Goal: Communication & Community: Answer question/provide support

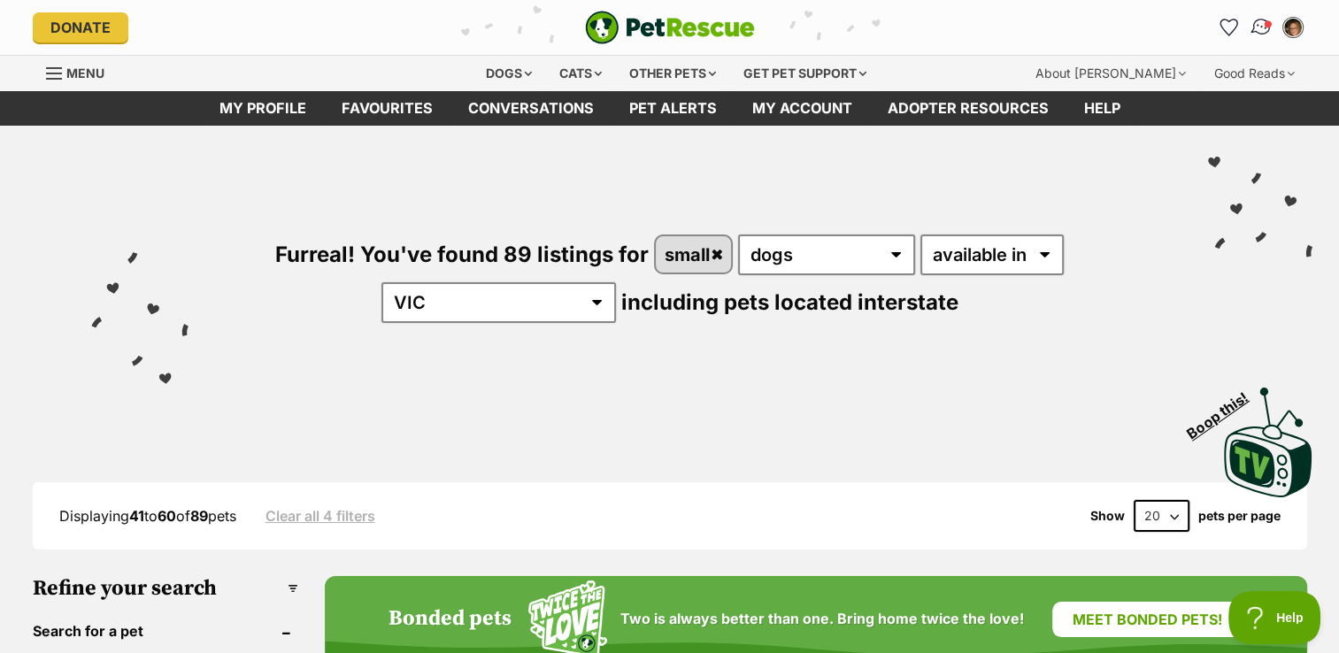
click at [1272, 19] on link "Conversations" at bounding box center [1261, 27] width 36 height 36
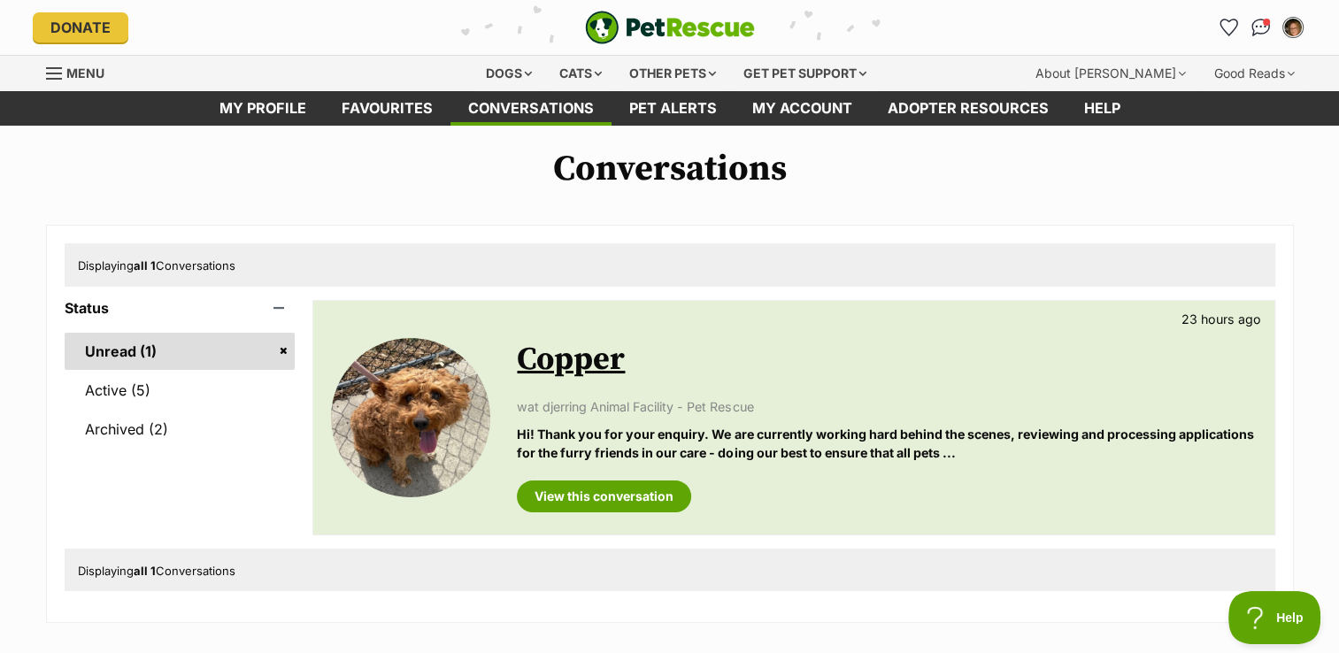
click at [683, 514] on div "Available Copper 23 hours ago wat djerring Animal Facility - Pet Rescue Hi! Tha…" at bounding box center [793, 418] width 960 height 234
click at [669, 508] on link "View this conversation" at bounding box center [604, 497] width 174 height 32
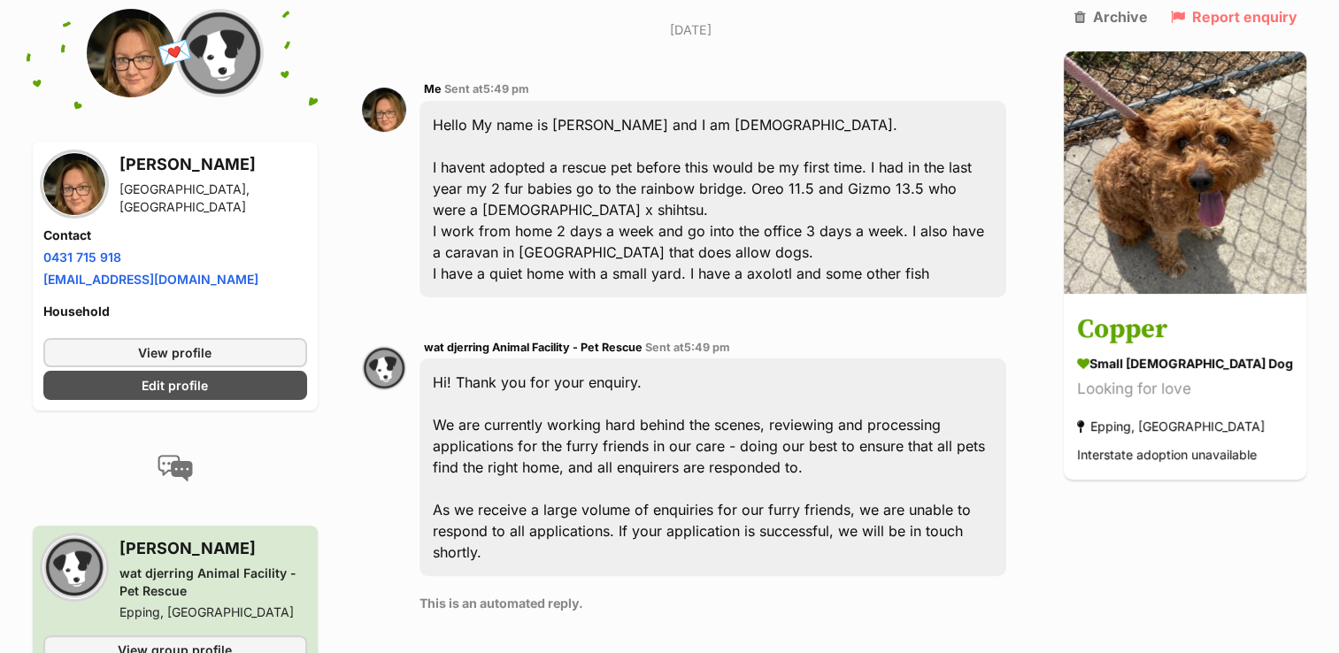
scroll to position [434, 0]
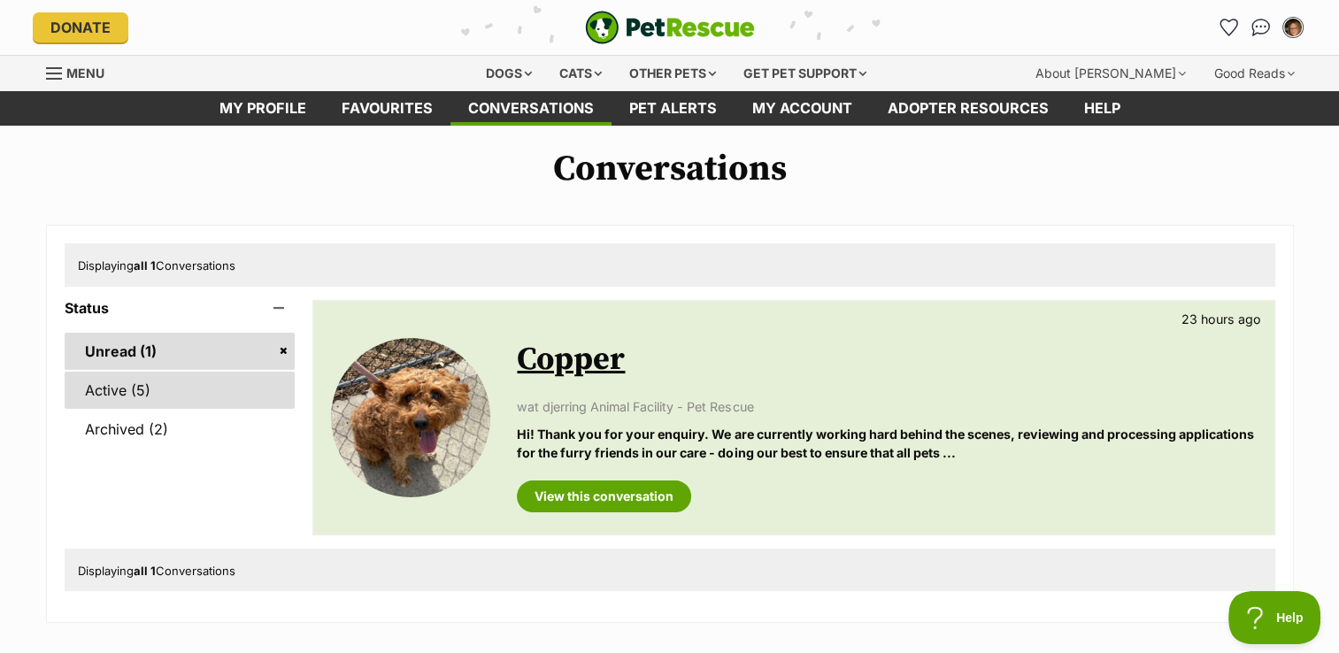
click at [143, 385] on link "Active (5)" at bounding box center [180, 390] width 231 height 37
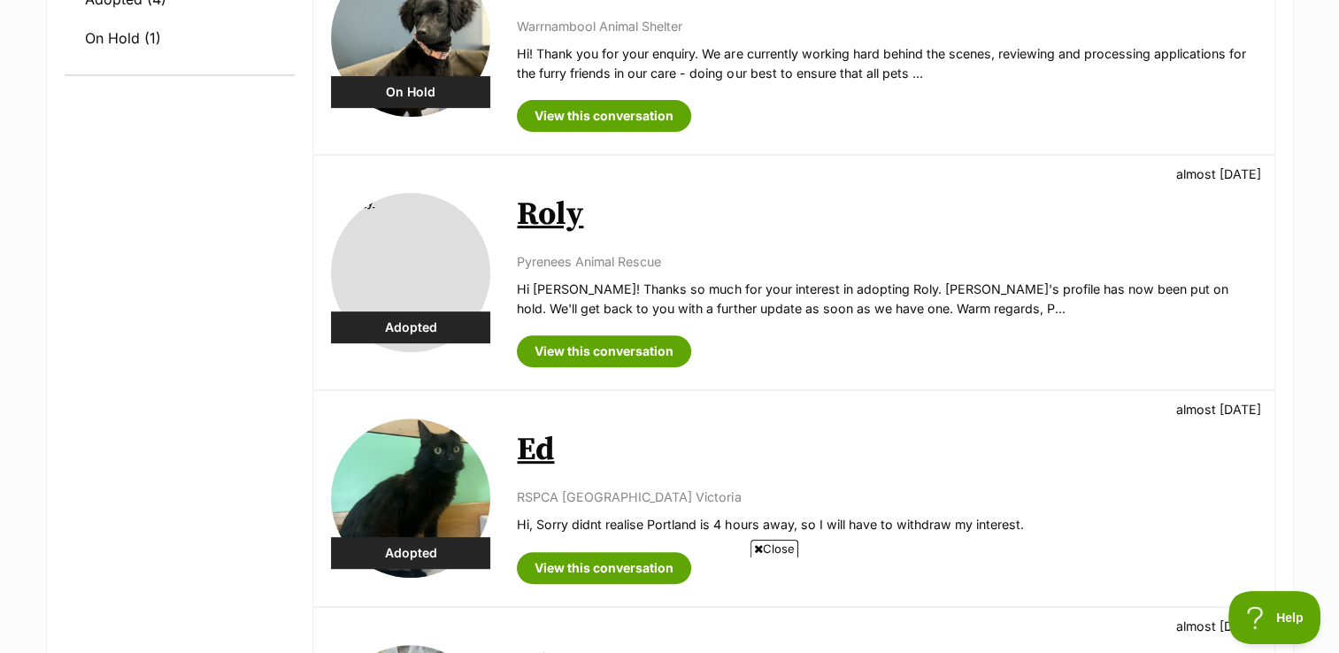
scroll to position [575, 0]
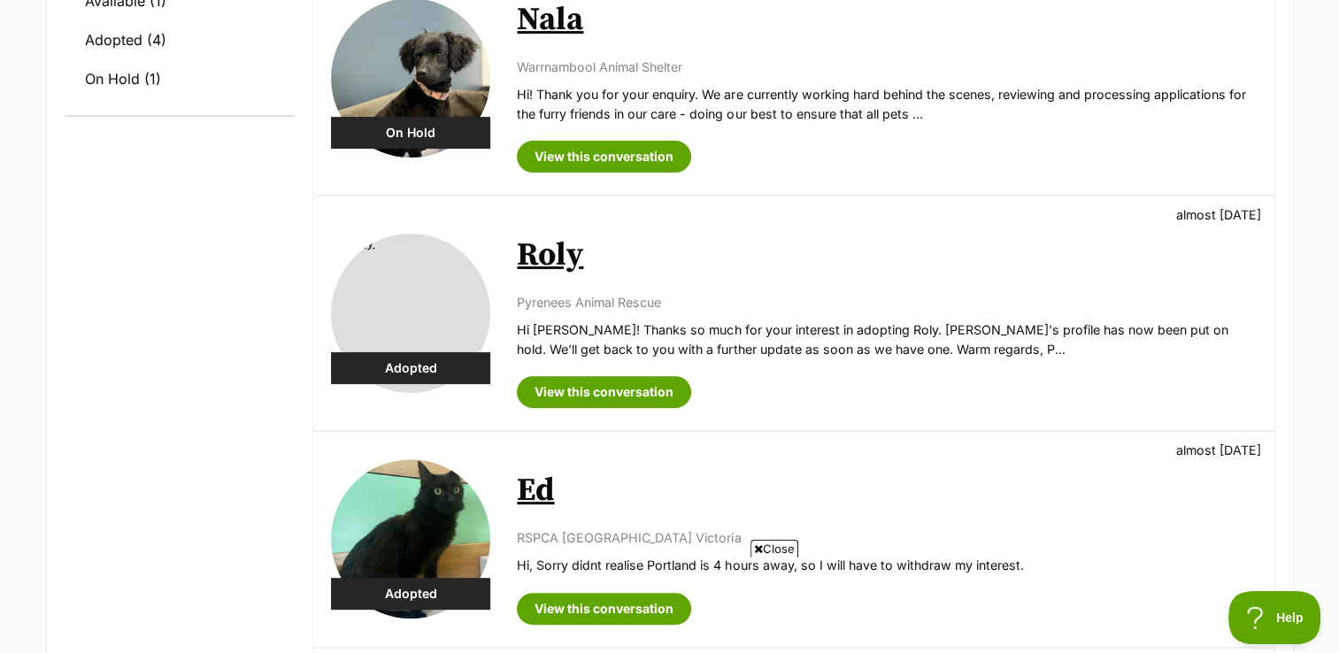
click at [669, 258] on h2 "Roly" at bounding box center [886, 255] width 739 height 39
click at [390, 260] on img at bounding box center [410, 313] width 159 height 159
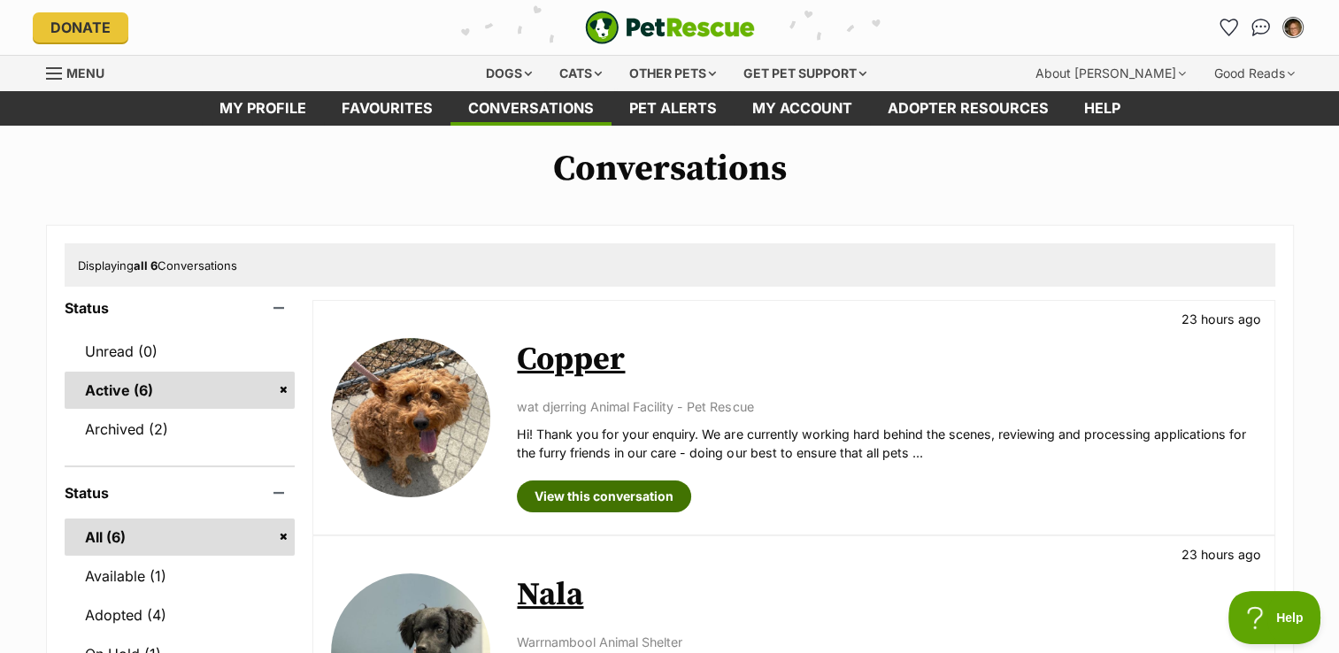
click at [636, 484] on link "View this conversation" at bounding box center [604, 497] width 174 height 32
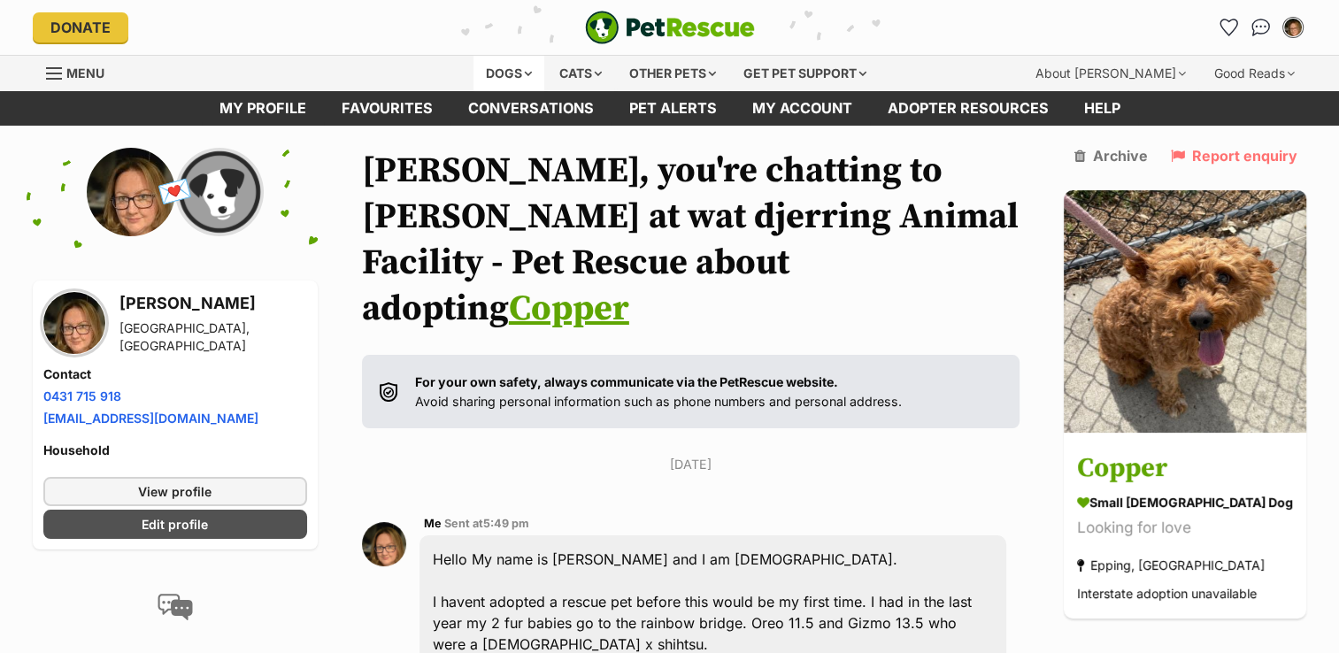
click at [477, 80] on div "Dogs" at bounding box center [509, 73] width 71 height 35
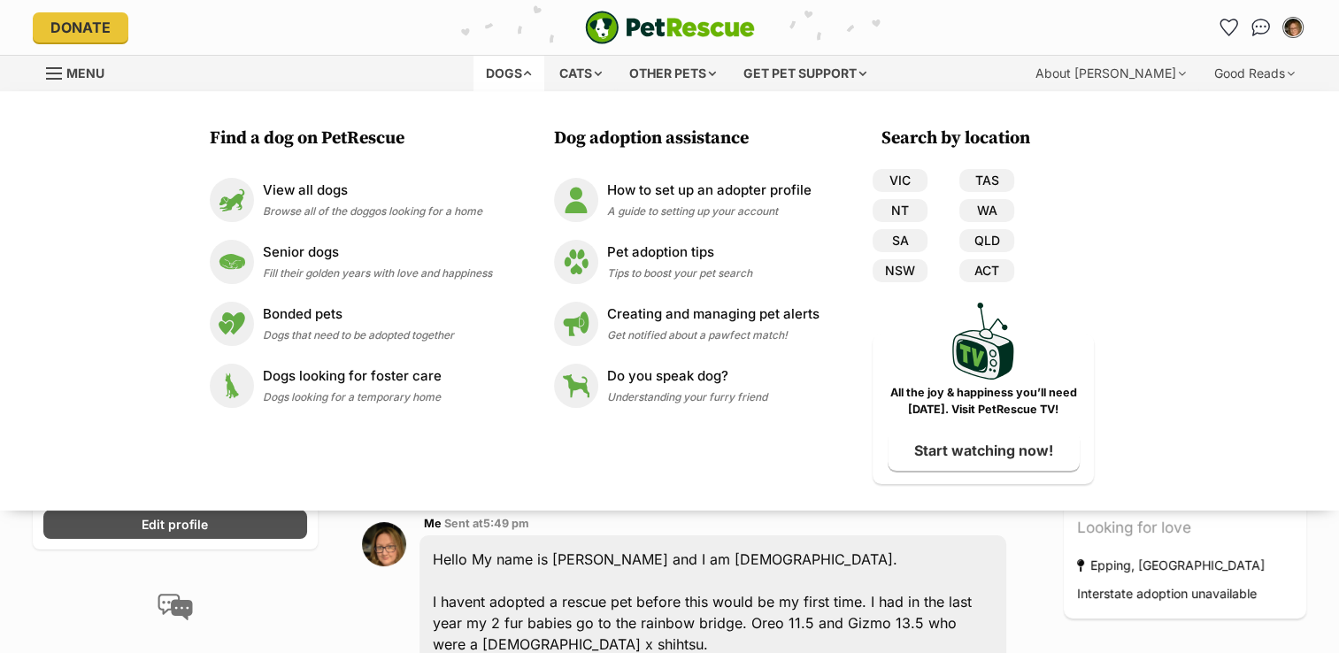
click at [393, 33] on div "Donate" at bounding box center [245, 27] width 425 height 30
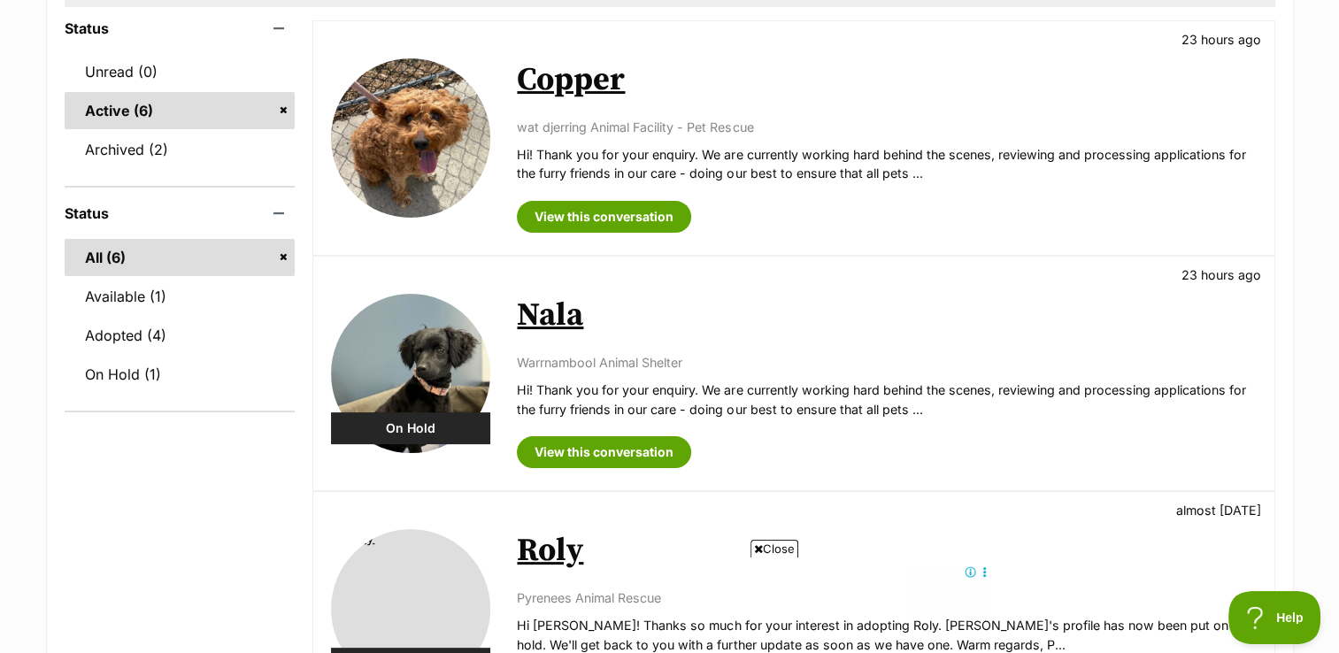
click at [577, 319] on link "Nala" at bounding box center [550, 316] width 66 height 40
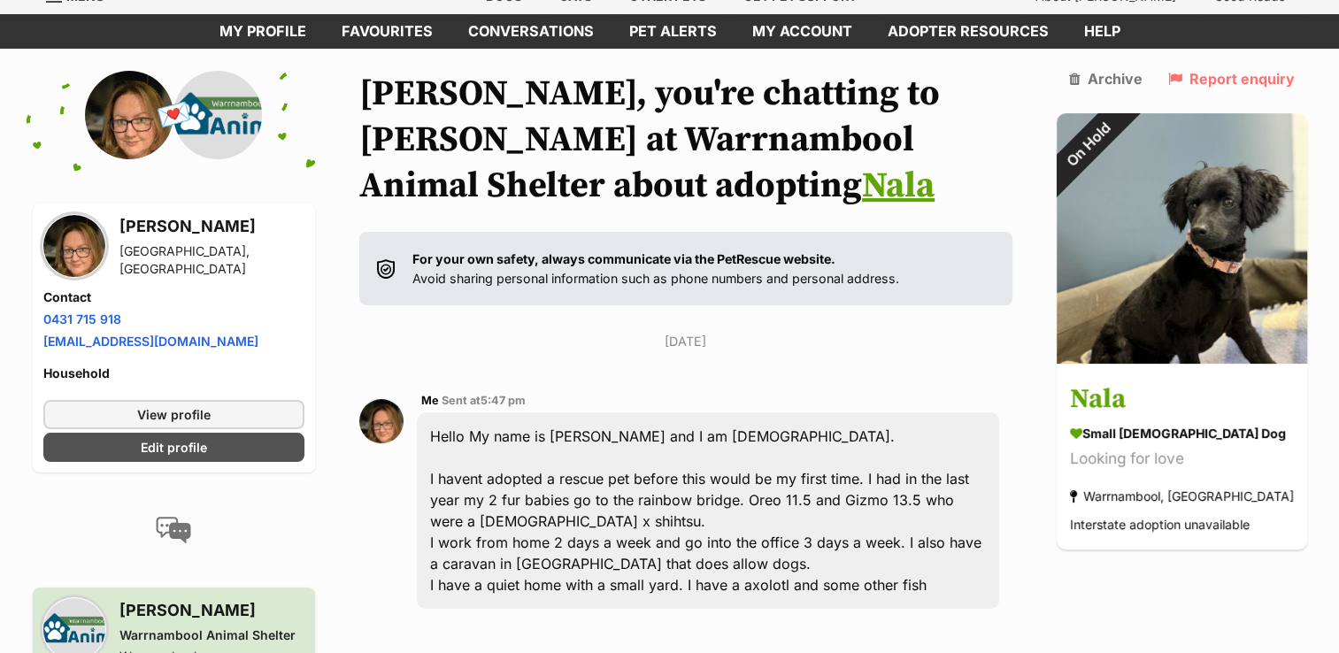
scroll to position [95, 0]
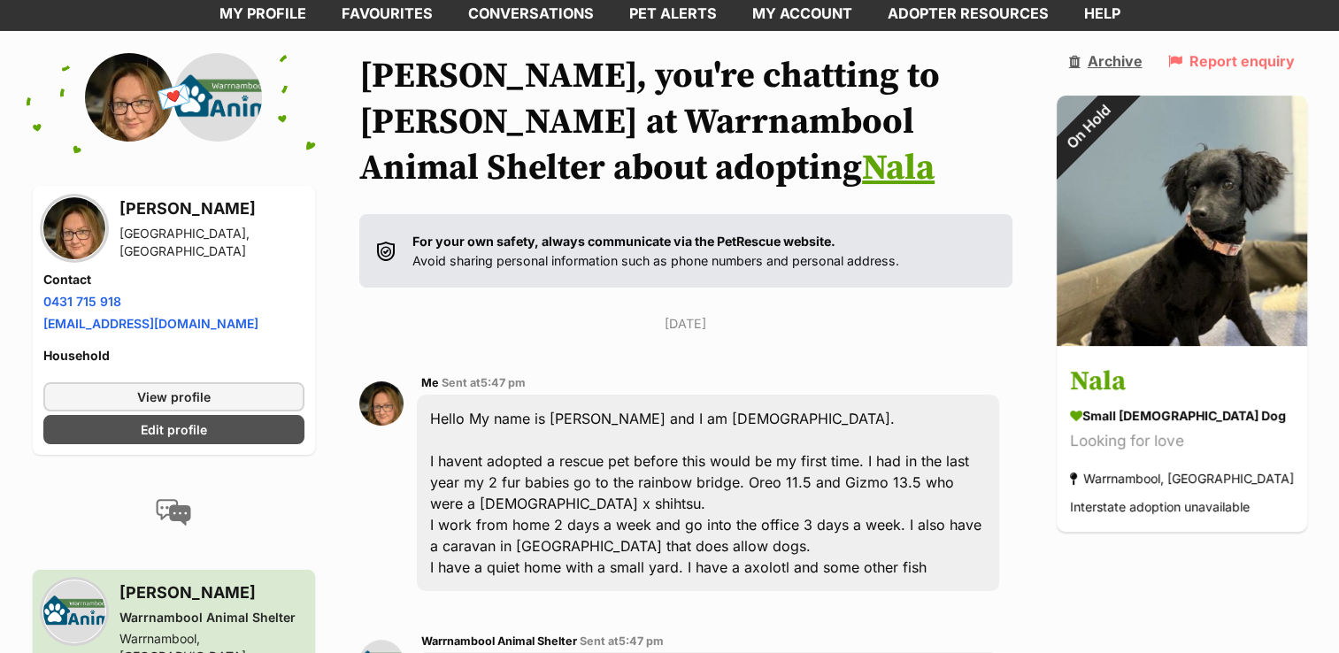
click at [1113, 60] on link "Archive" at bounding box center [1105, 61] width 73 height 16
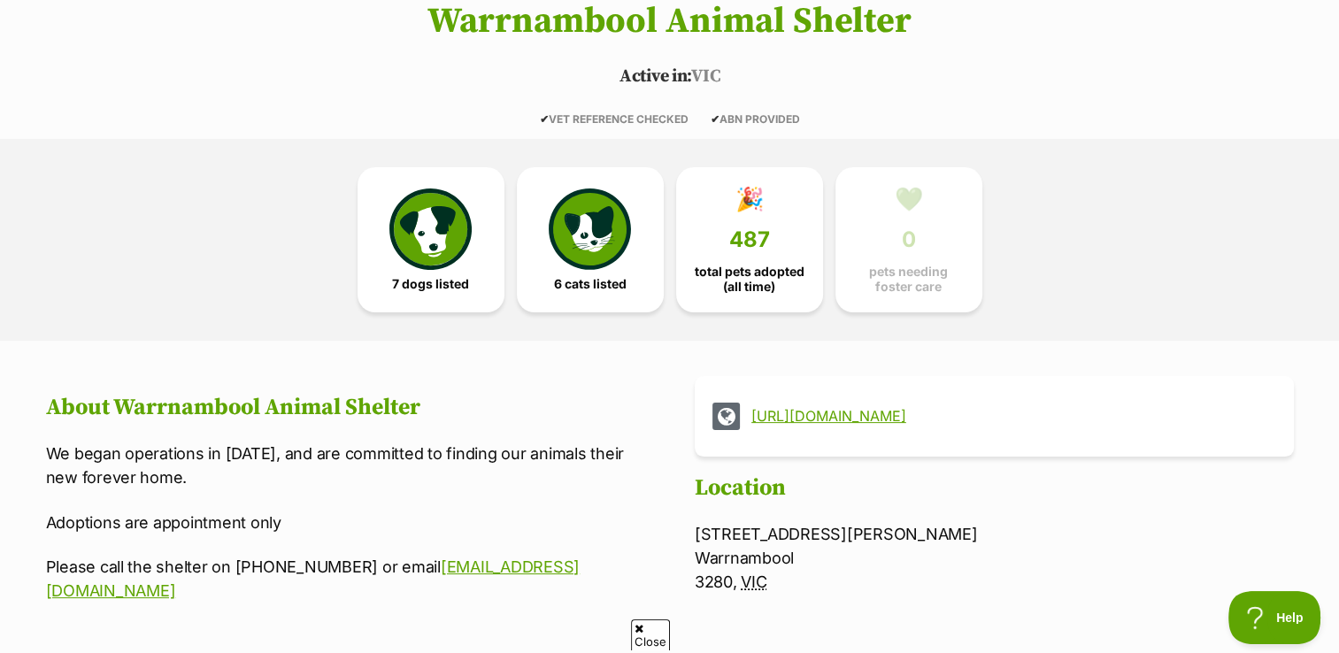
scroll to position [328, 0]
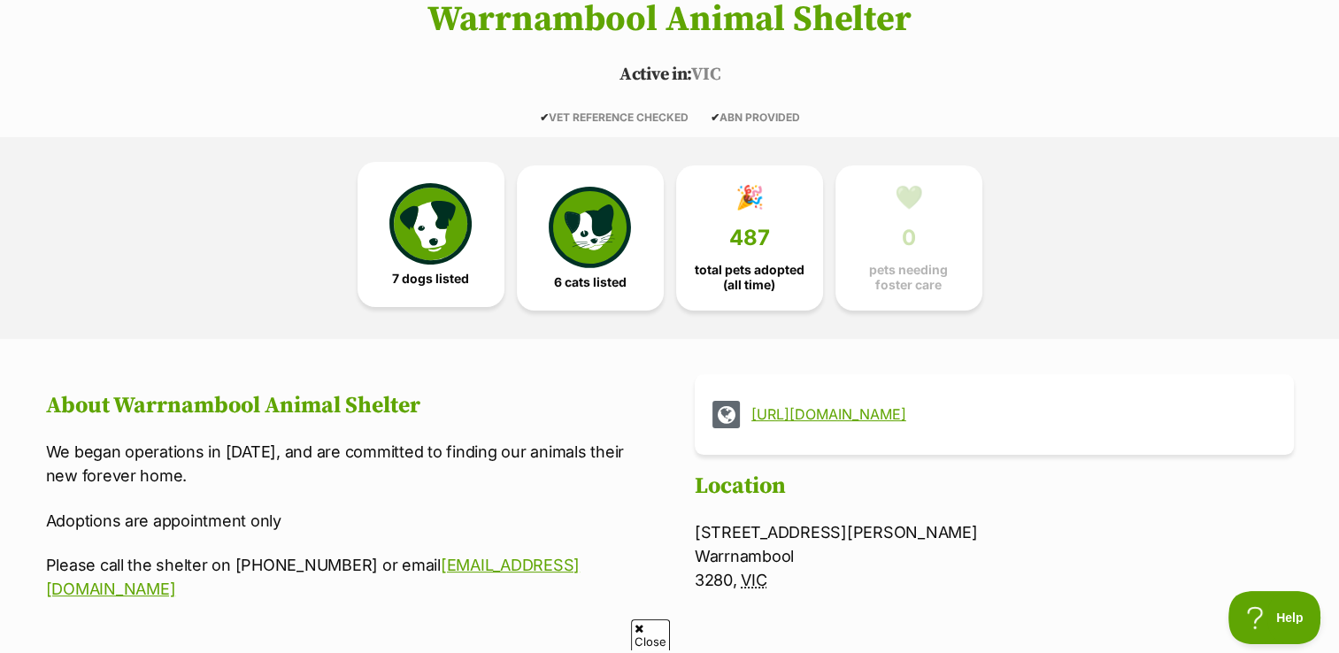
click at [481, 267] on link "7 dogs listed" at bounding box center [431, 234] width 147 height 145
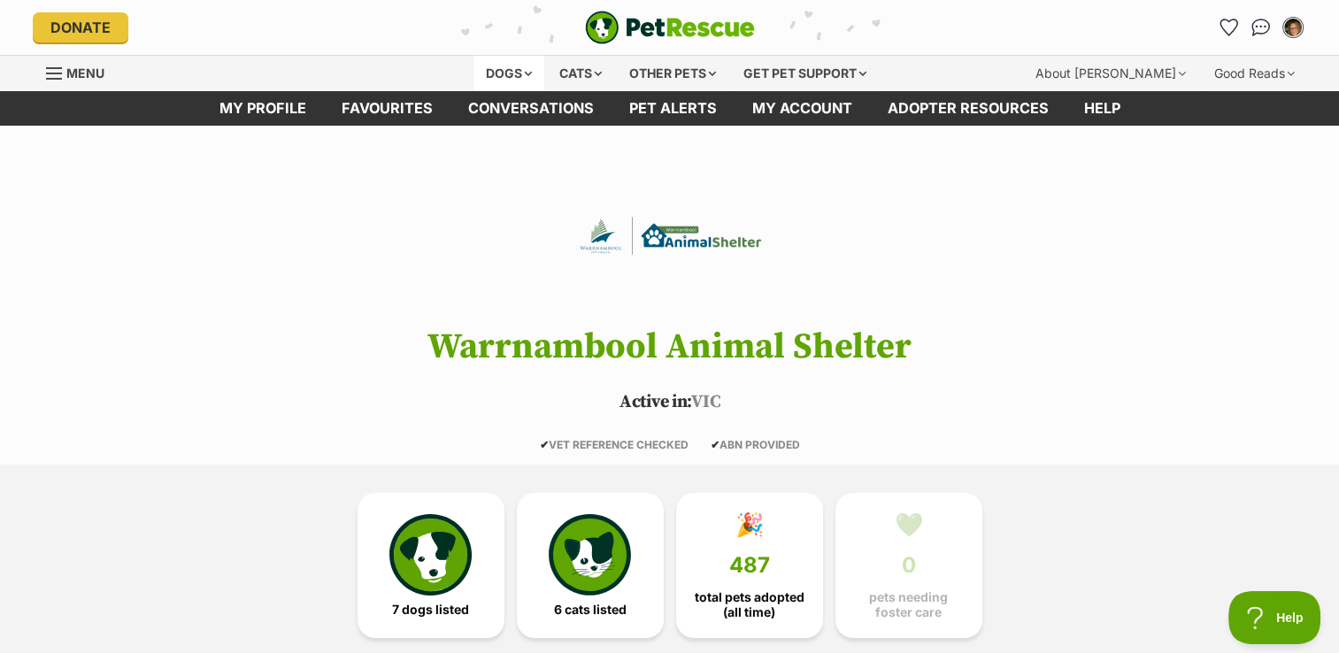
click at [482, 65] on div "Dogs" at bounding box center [509, 73] width 71 height 35
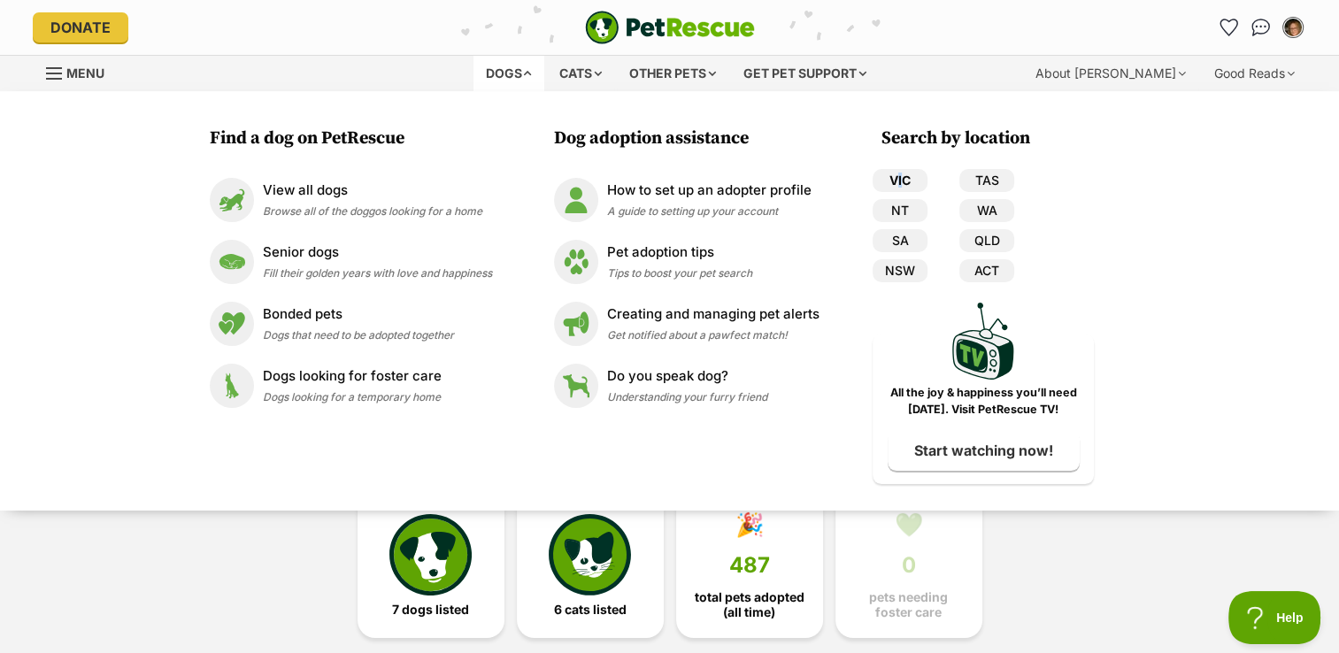
drag, startPoint x: 899, startPoint y: 166, endPoint x: 903, endPoint y: 179, distance: 12.9
click at [903, 179] on div "Search by location VIC TAS NT WA SA QLD NSW ACT PetRescue TV All the joy & happ…" at bounding box center [983, 306] width 221 height 358
click at [903, 179] on link "VIC" at bounding box center [900, 180] width 55 height 23
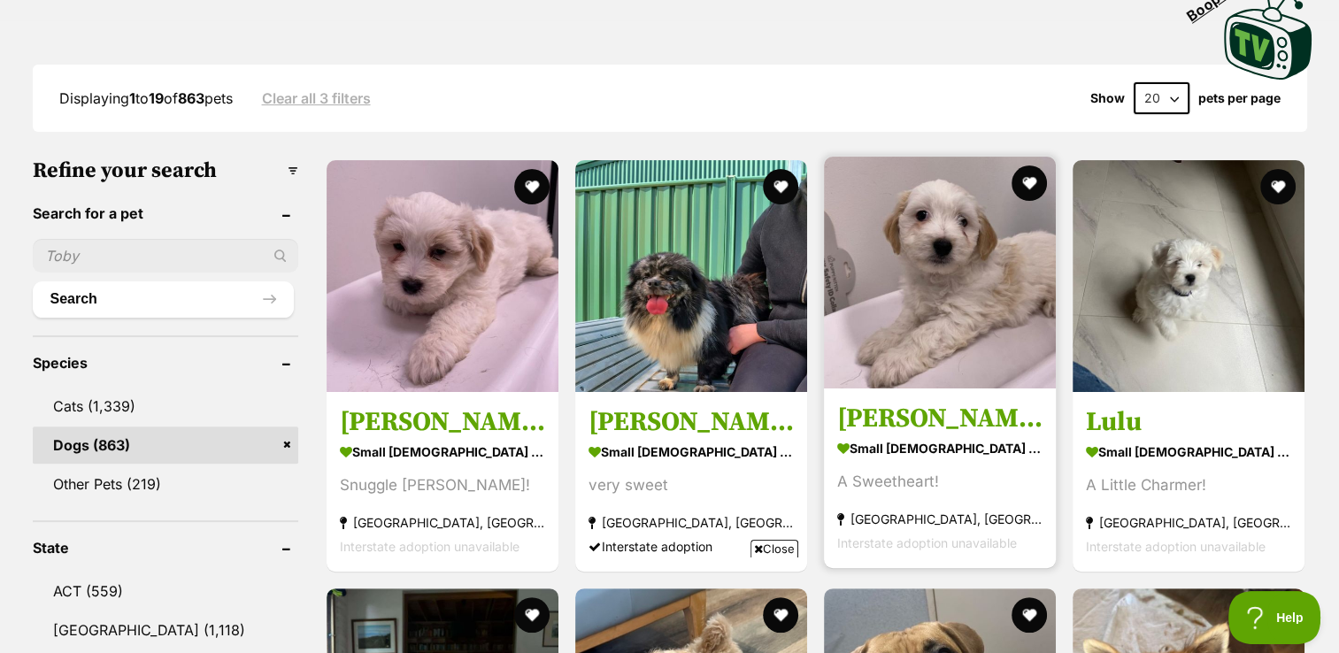
scroll to position [496, 0]
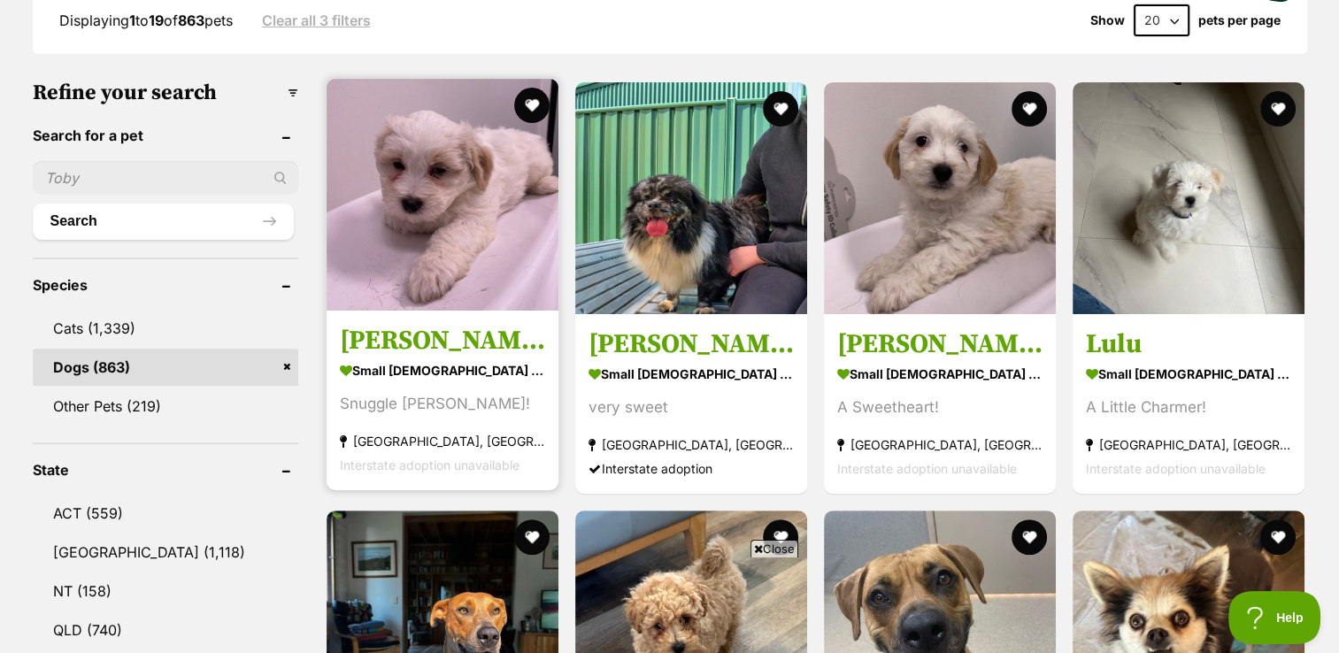
click at [417, 252] on img at bounding box center [443, 195] width 232 height 232
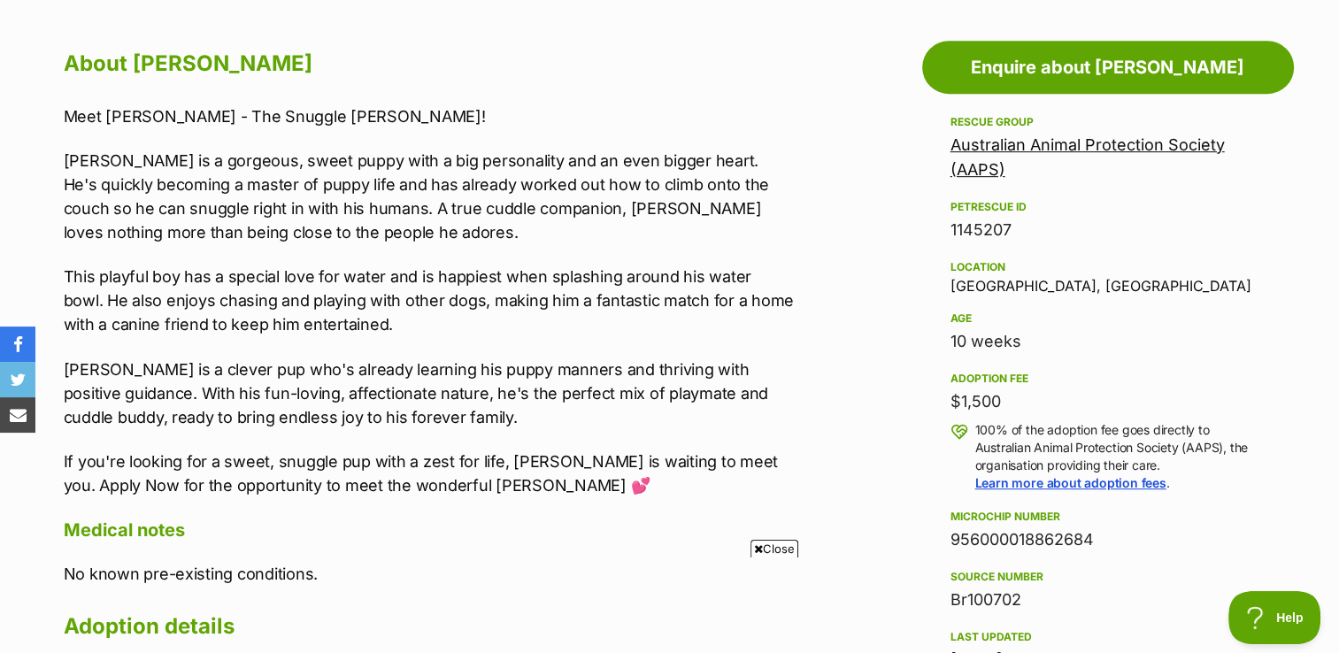
scroll to position [956, 0]
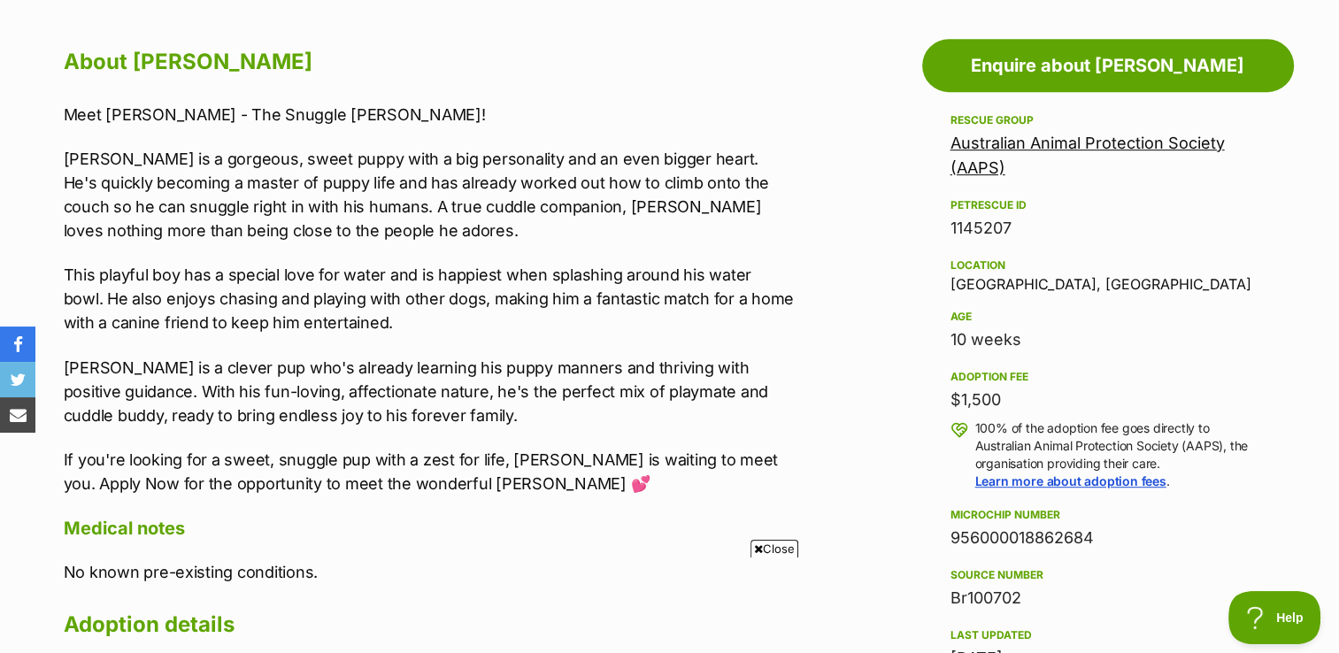
click at [958, 142] on link "Australian Animal Protection Society (AAPS)" at bounding box center [1088, 155] width 274 height 43
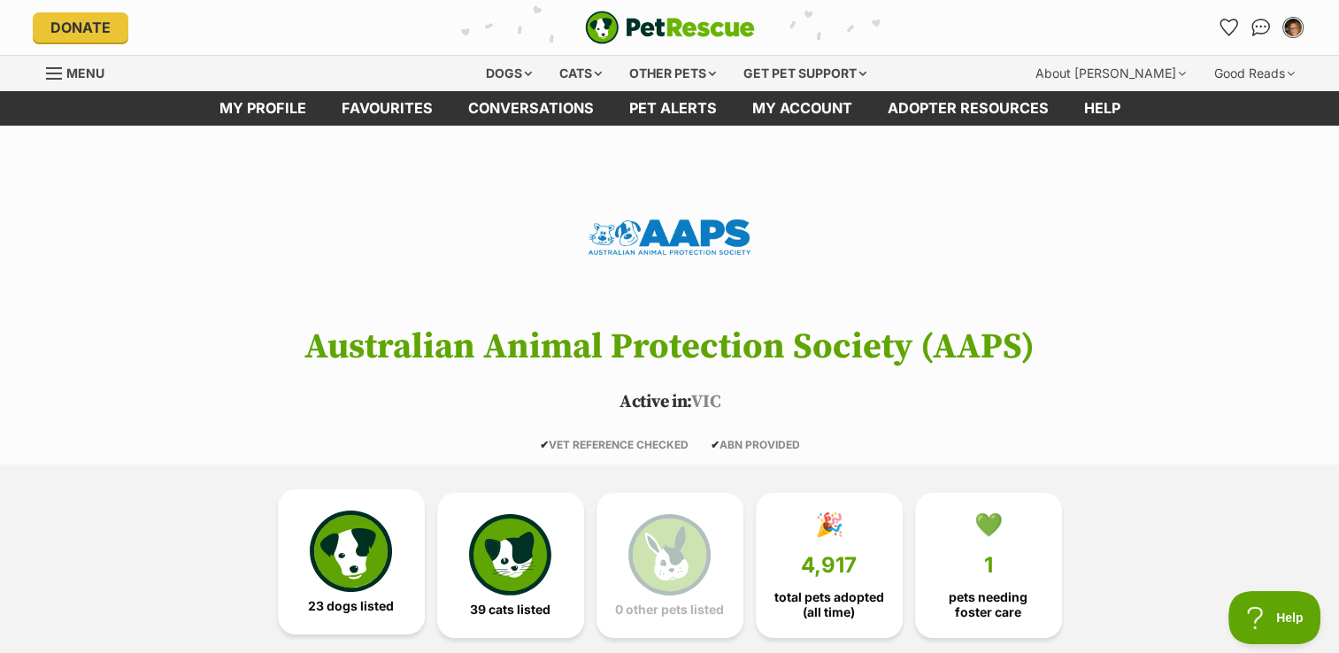
click at [305, 545] on link "23 dogs listed" at bounding box center [351, 562] width 147 height 145
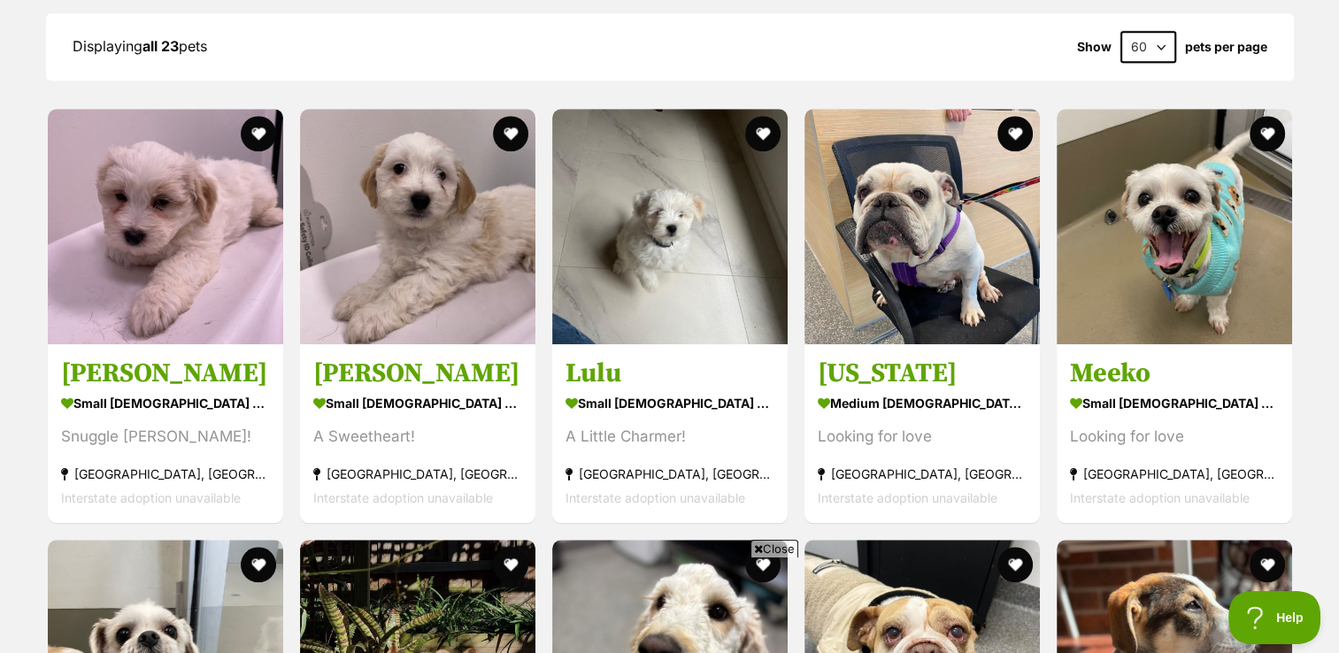
scroll to position [1562, 0]
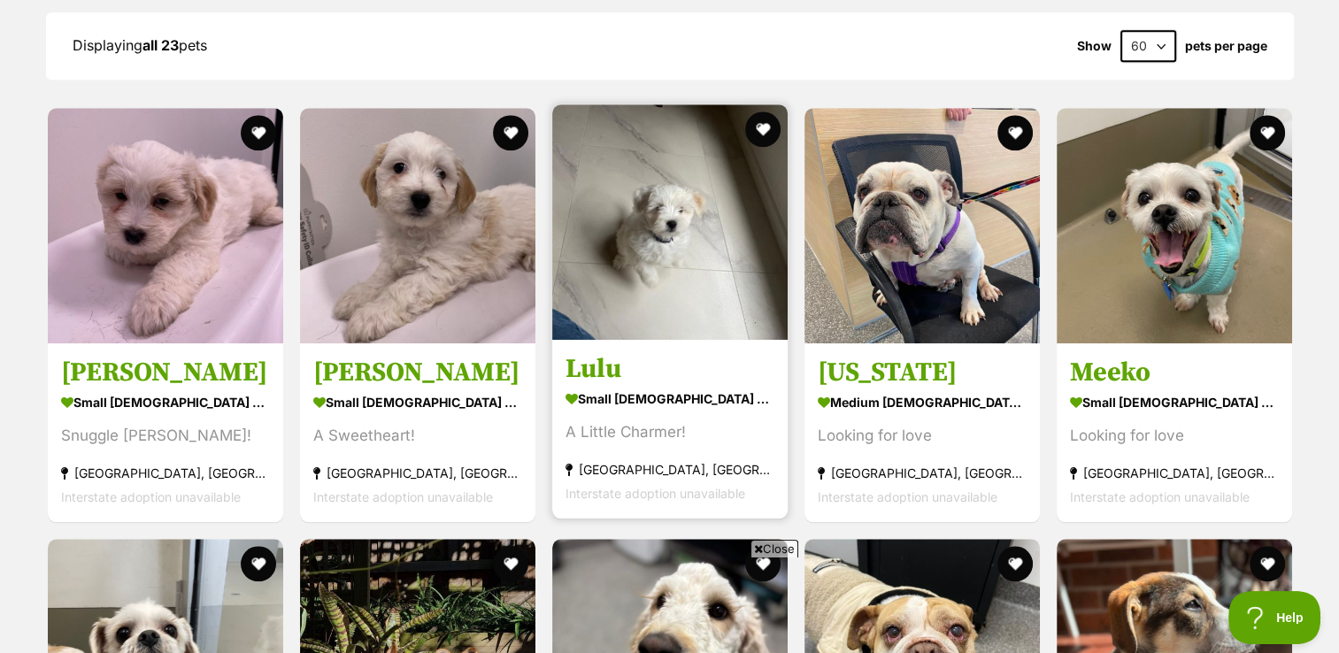
click at [630, 321] on img at bounding box center [669, 221] width 235 height 235
click at [630, 414] on section "small [DEMOGRAPHIC_DATA] Dog A Little Charmer! [GEOGRAPHIC_DATA], [GEOGRAPHIC_D…" at bounding box center [670, 446] width 209 height 120
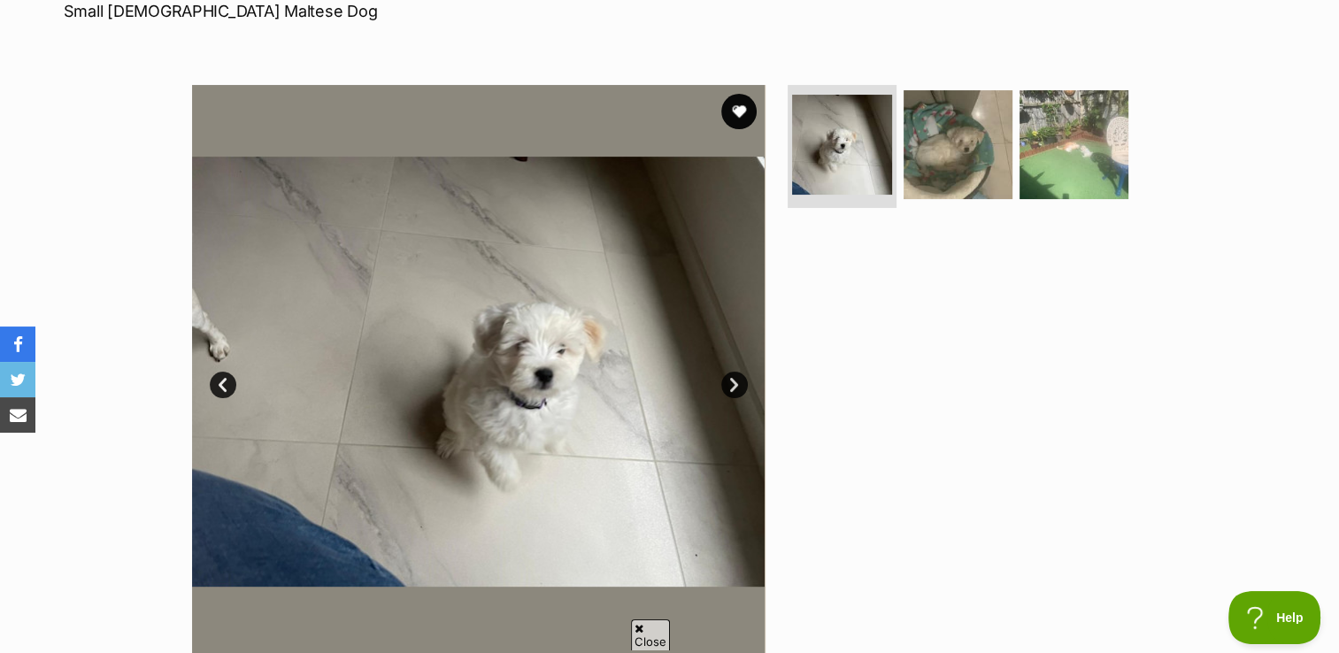
click at [724, 382] on link "Next" at bounding box center [734, 385] width 27 height 27
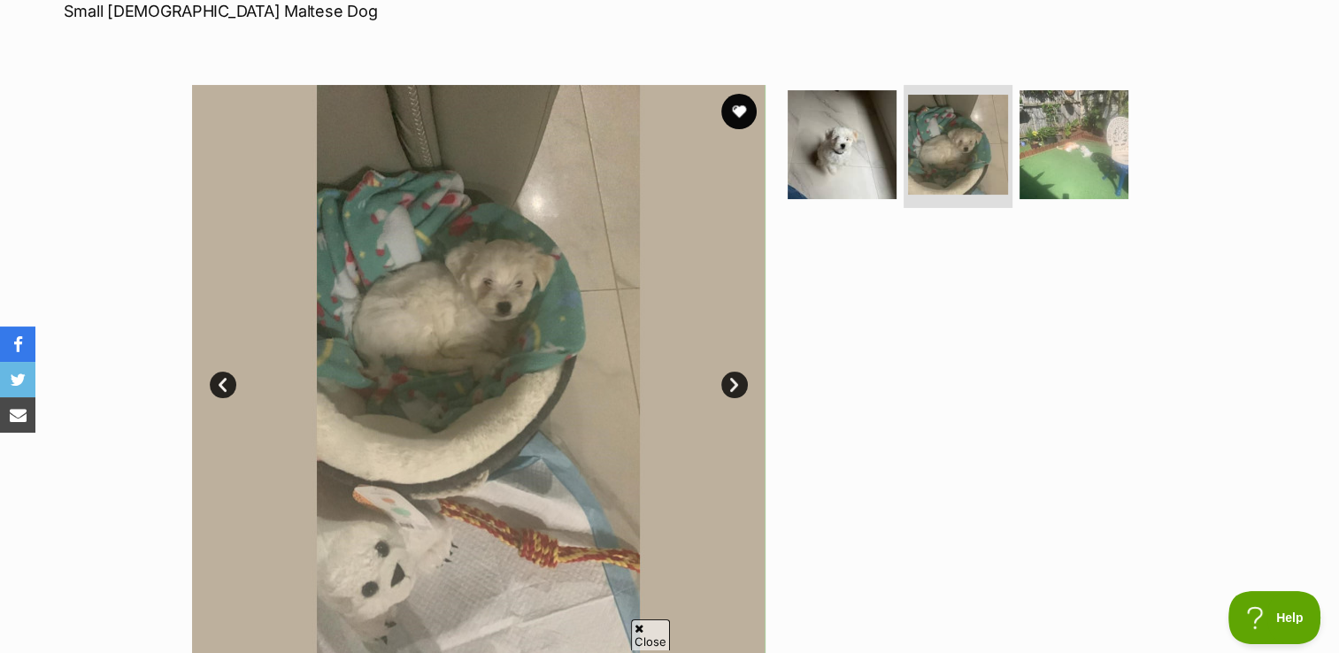
click at [724, 382] on link "Next" at bounding box center [734, 385] width 27 height 27
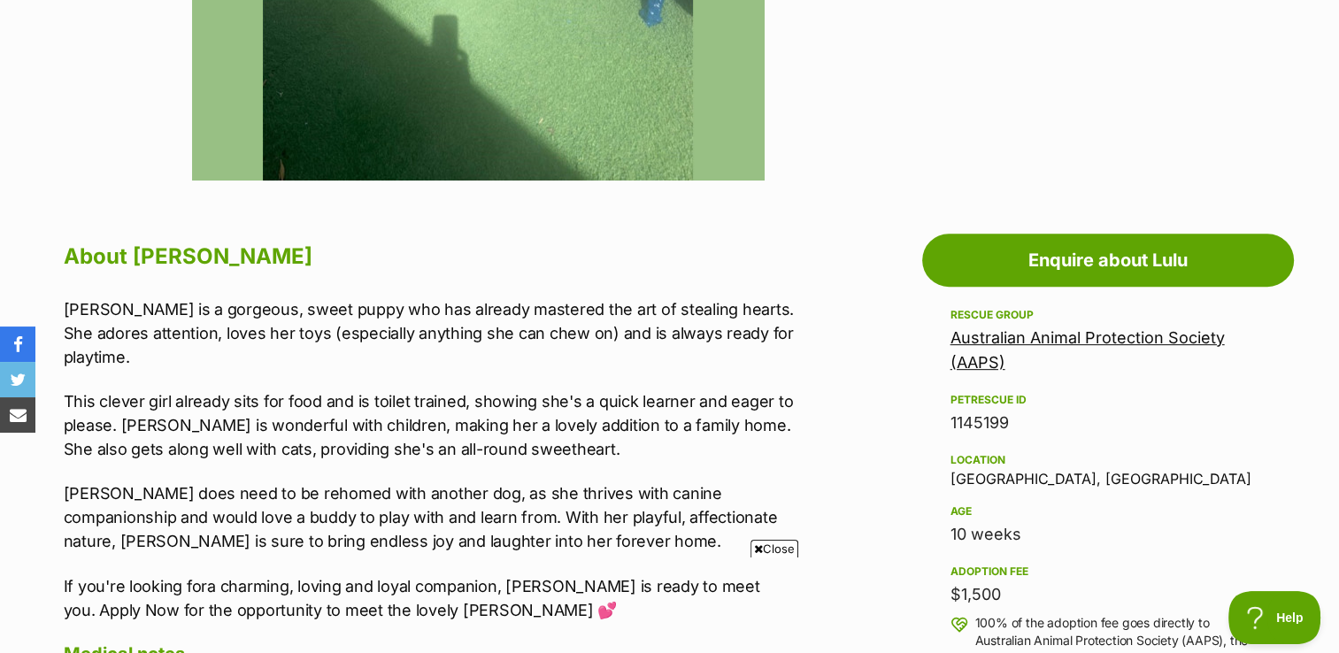
scroll to position [944, 0]
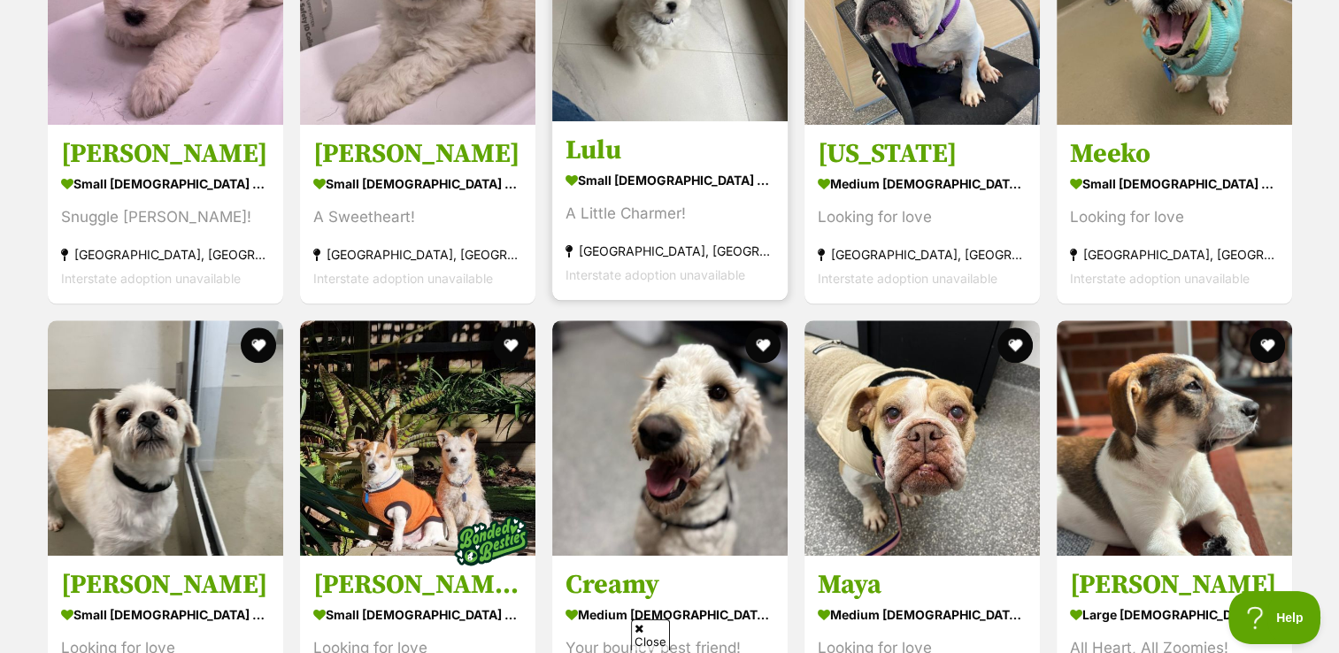
scroll to position [1779, 0]
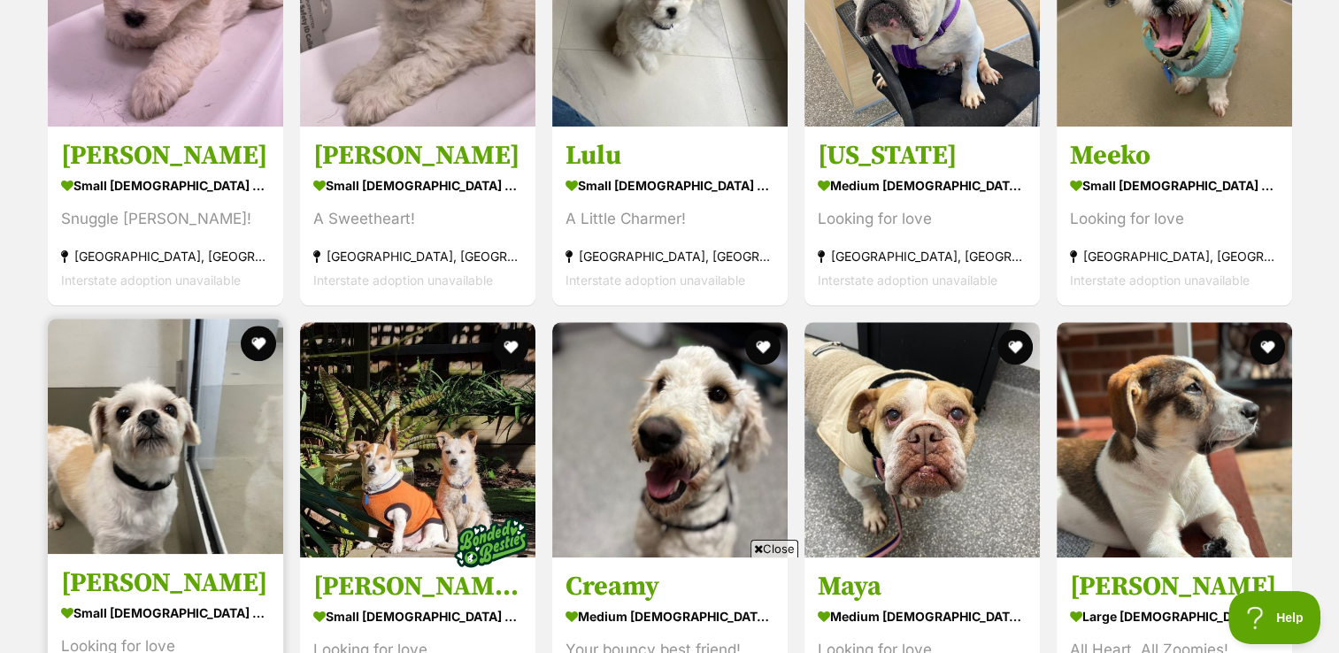
click at [133, 443] on img at bounding box center [165, 436] width 235 height 235
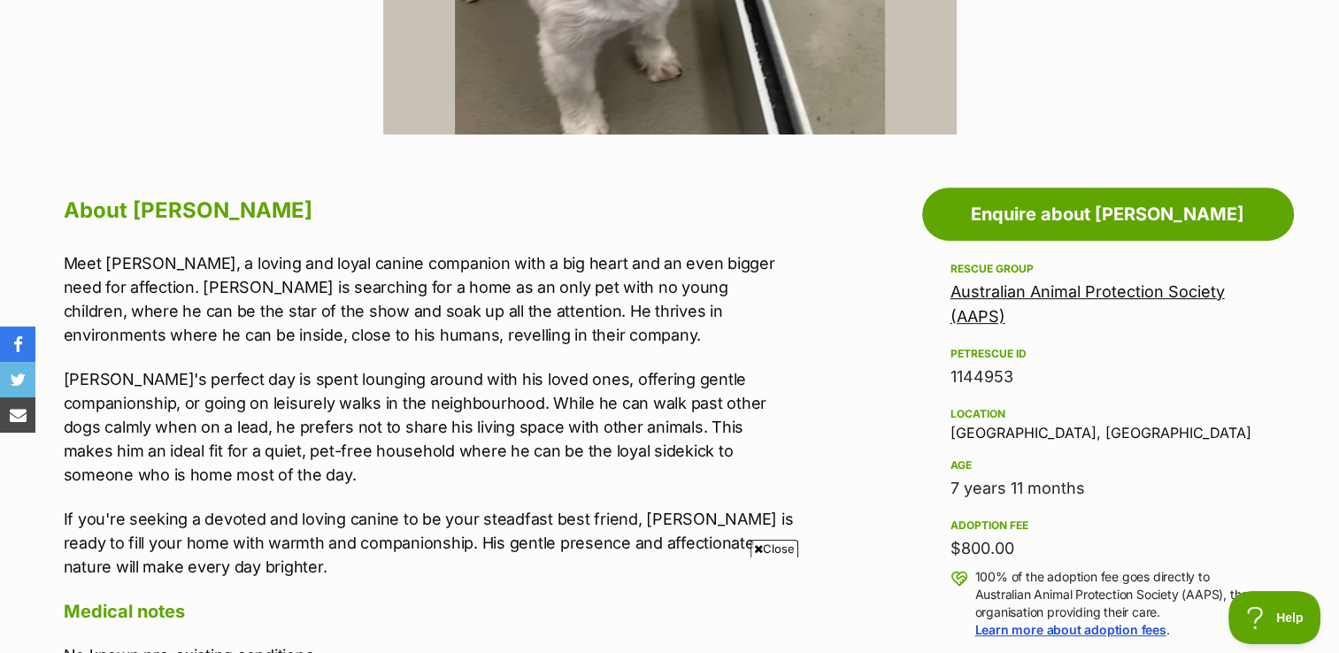
scroll to position [956, 0]
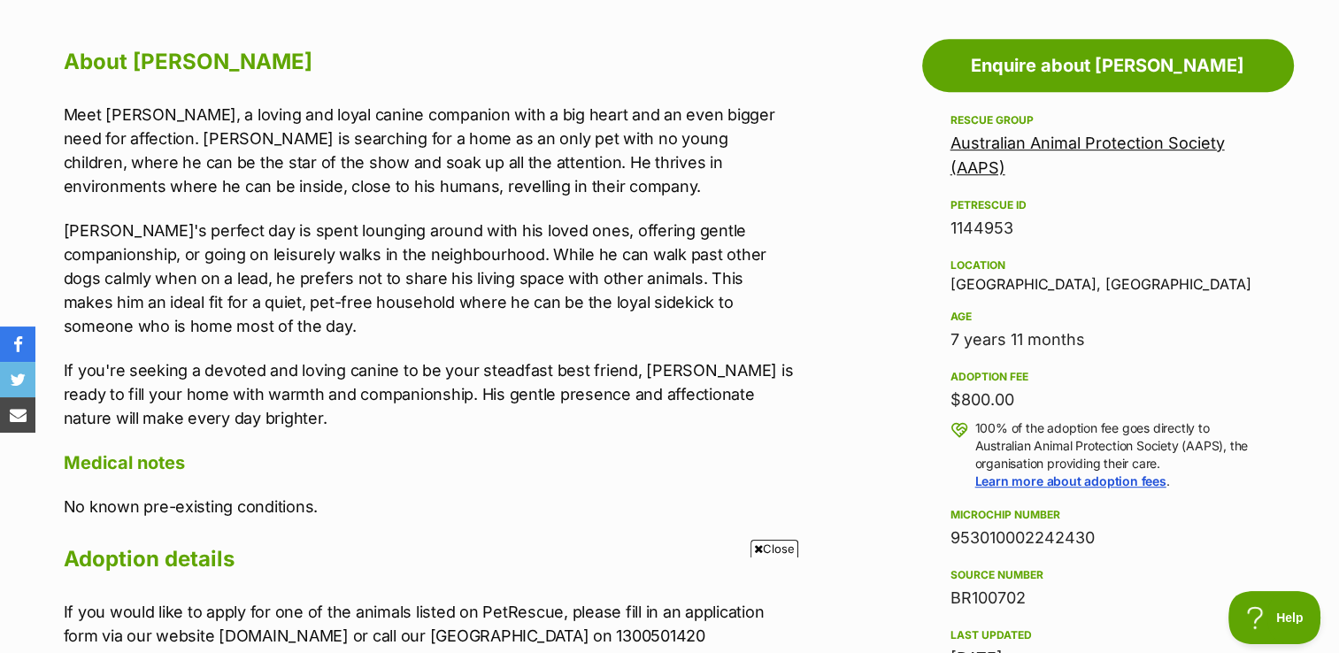
click at [364, 508] on p "No known pre-existing conditions." at bounding box center [429, 507] width 731 height 24
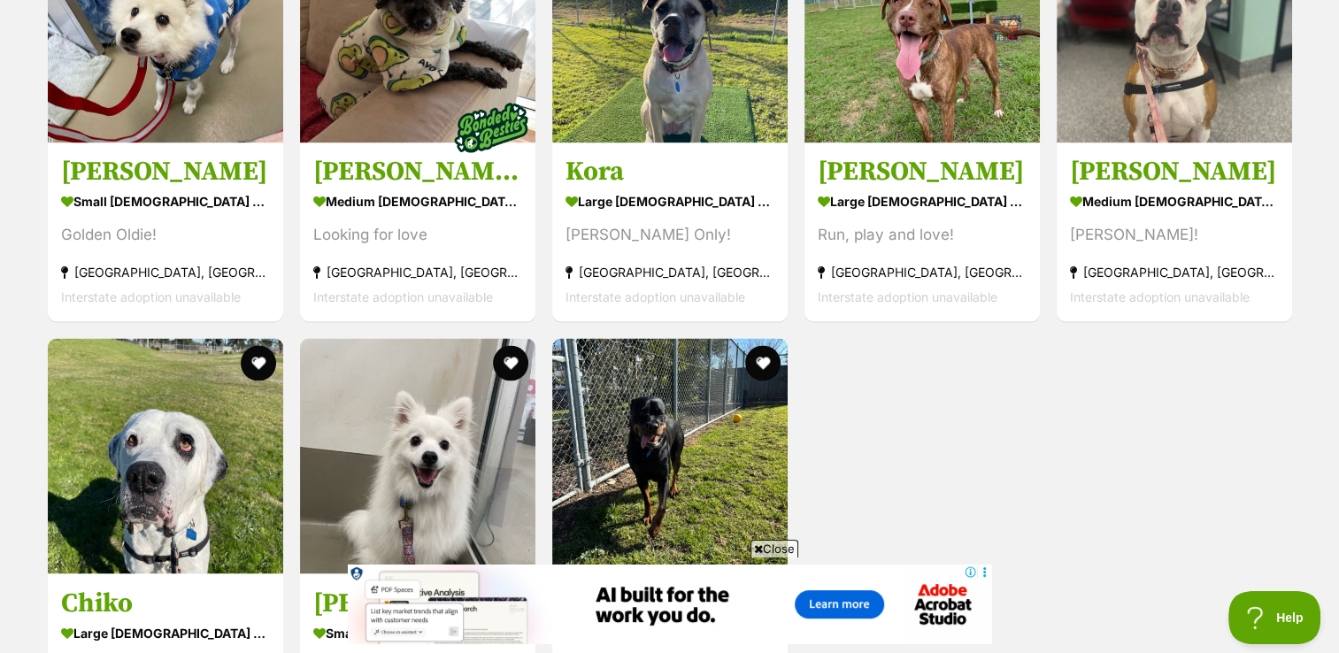
scroll to position [3061, 0]
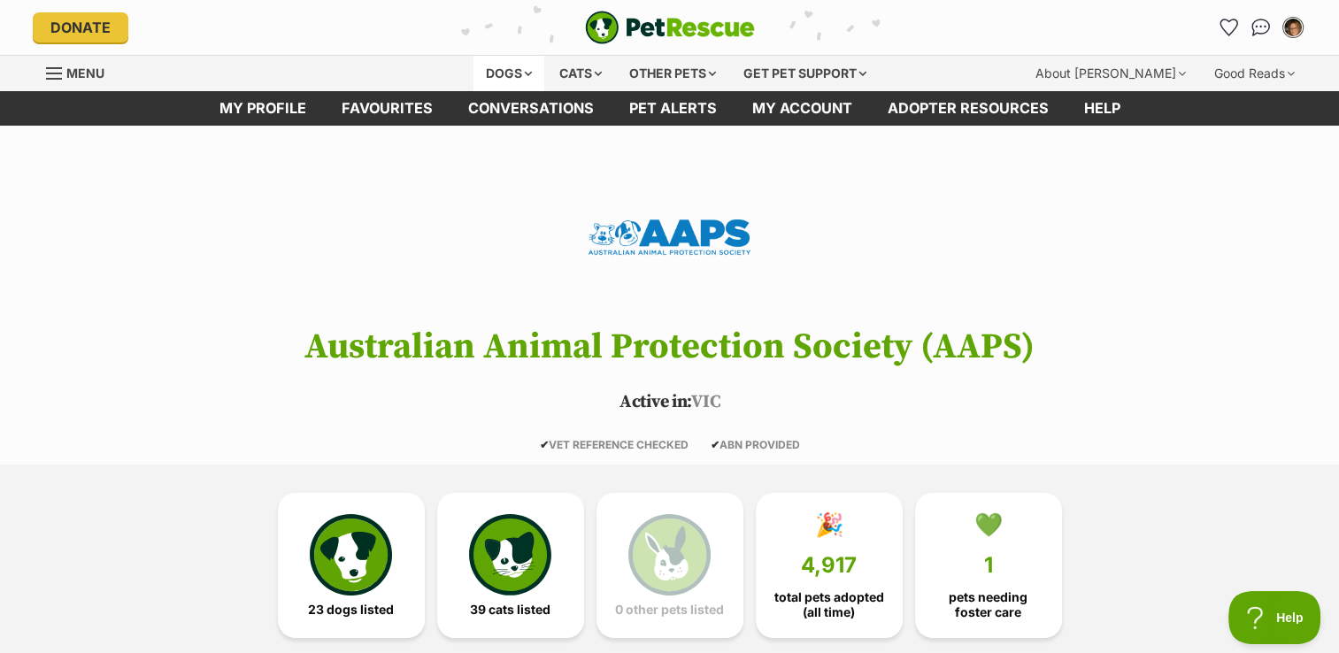
click at [509, 68] on div "Dogs" at bounding box center [509, 73] width 71 height 35
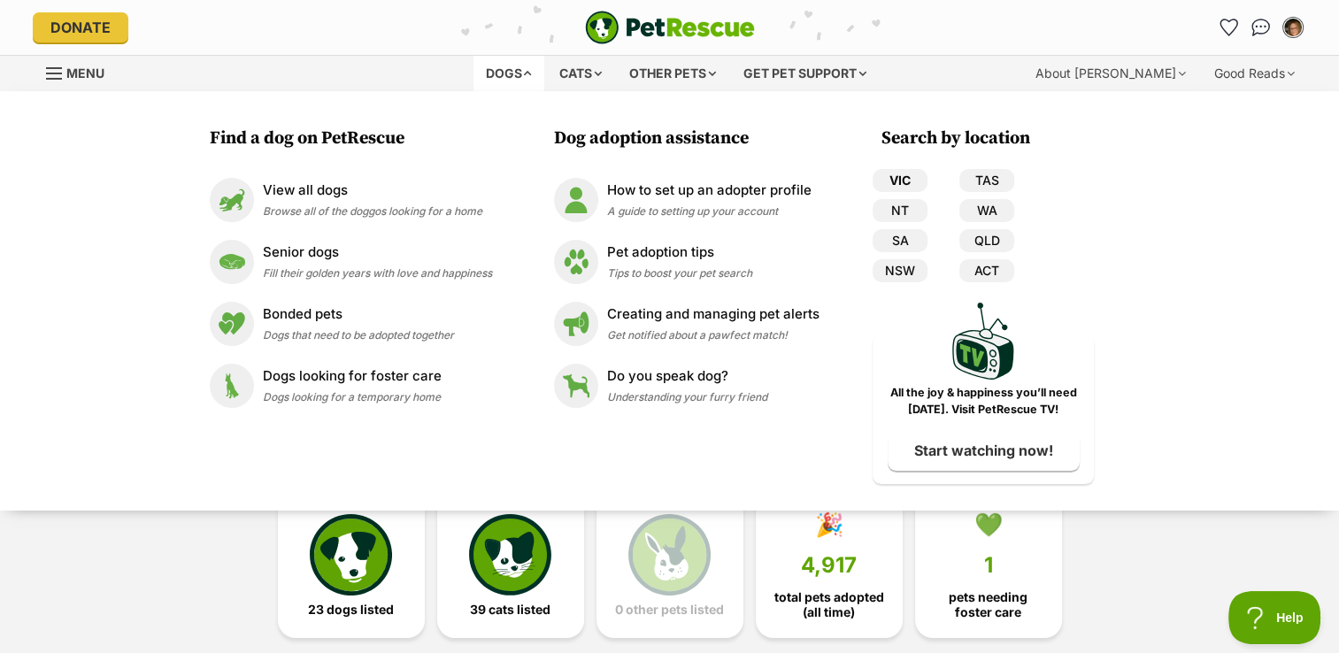
click at [908, 179] on link "VIC" at bounding box center [900, 180] width 55 height 23
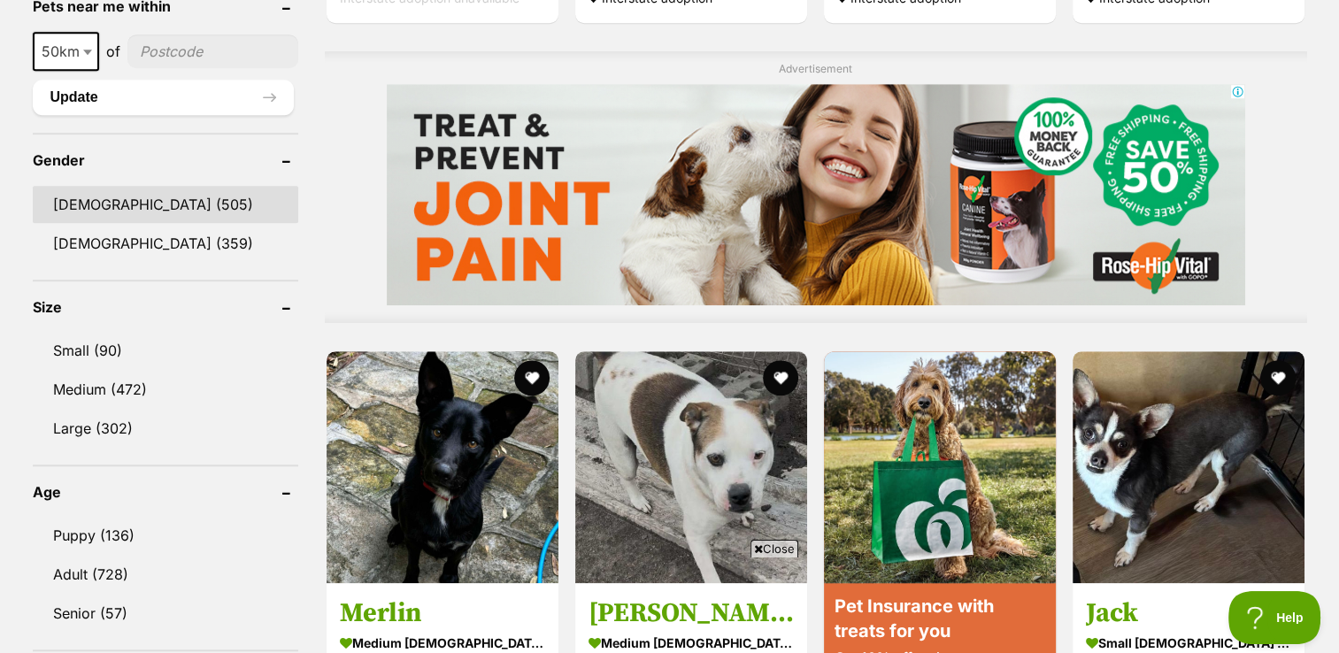
scroll to position [1473, 0]
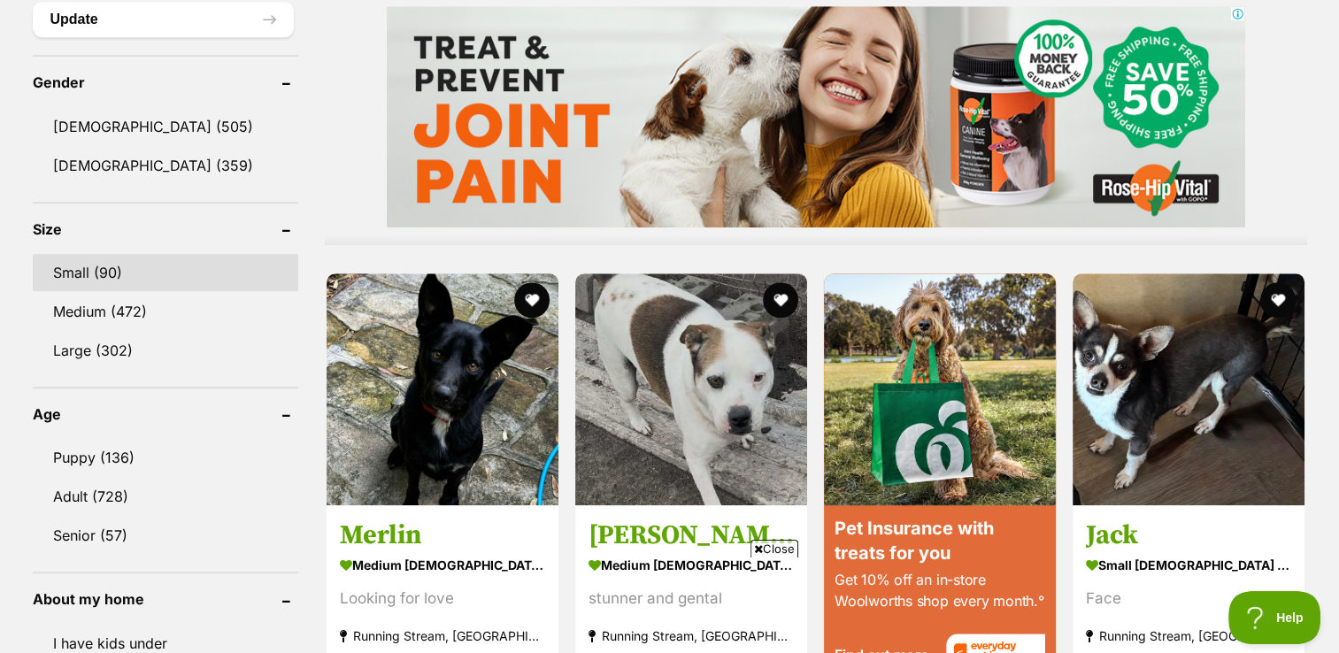
click at [129, 282] on link "Small (90)" at bounding box center [166, 272] width 266 height 37
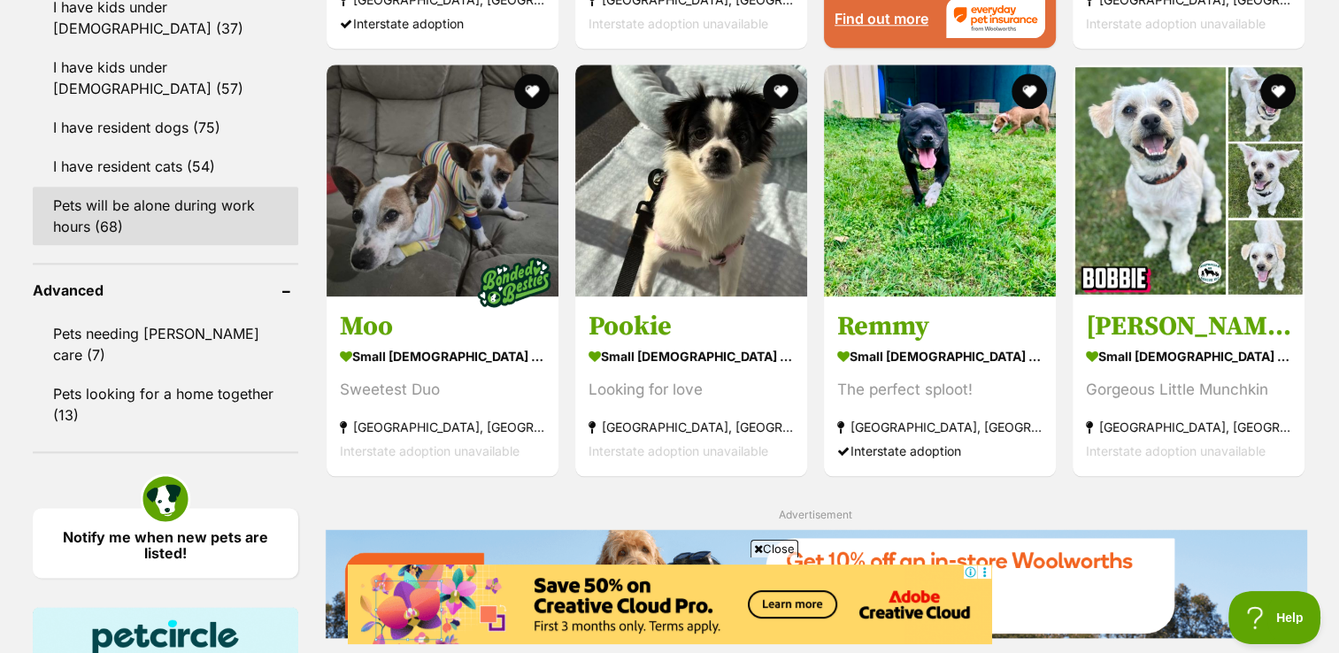
click at [181, 189] on link "Pets will be alone during work hours (68)" at bounding box center [166, 216] width 266 height 58
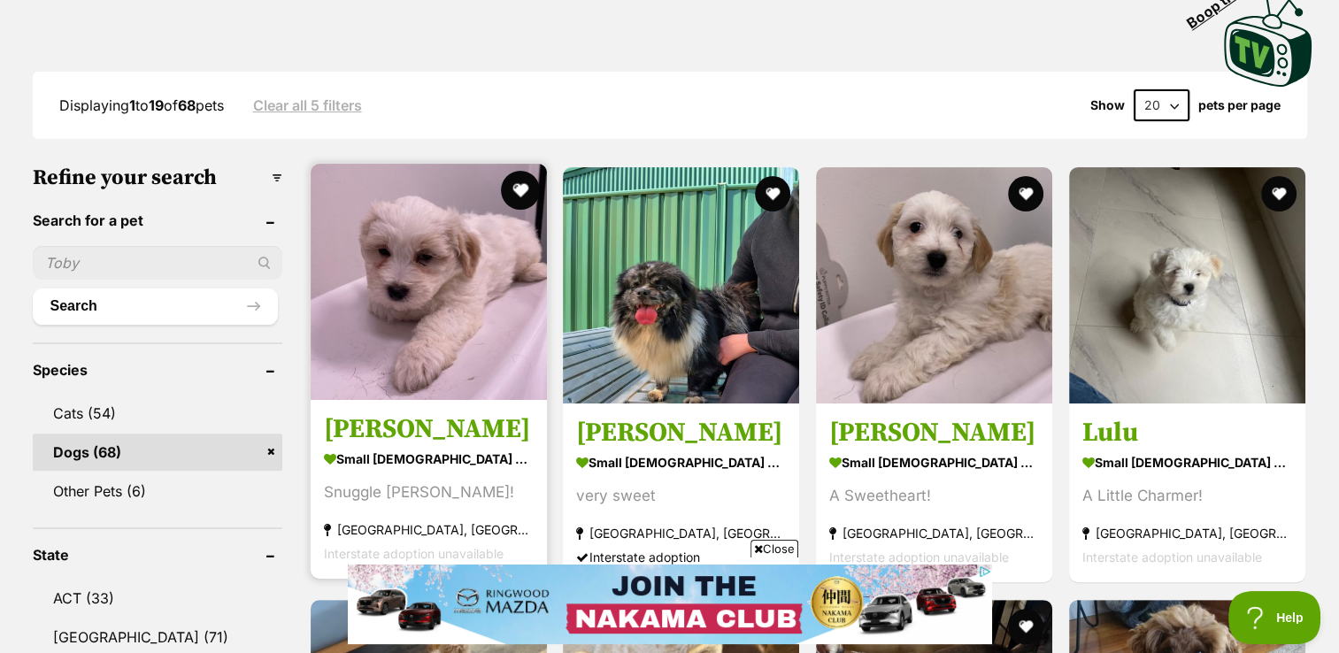
click at [531, 185] on button "favourite" at bounding box center [519, 190] width 39 height 39
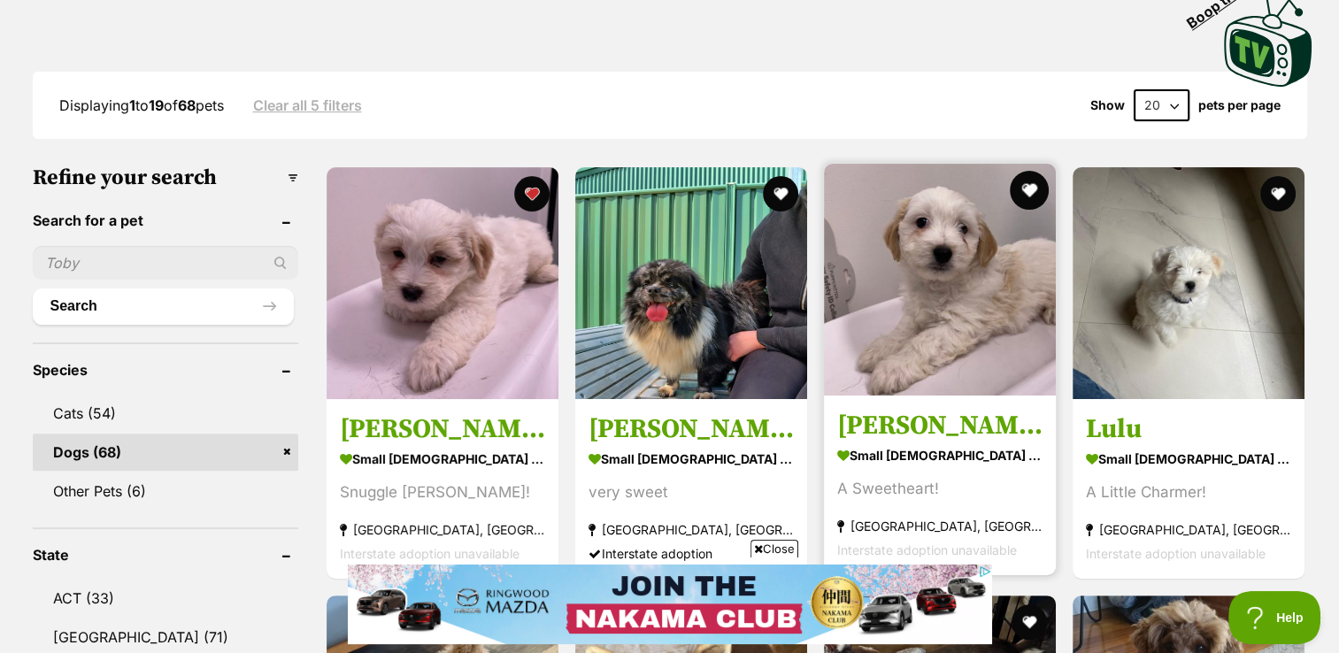
click at [1038, 191] on button "favourite" at bounding box center [1029, 190] width 39 height 39
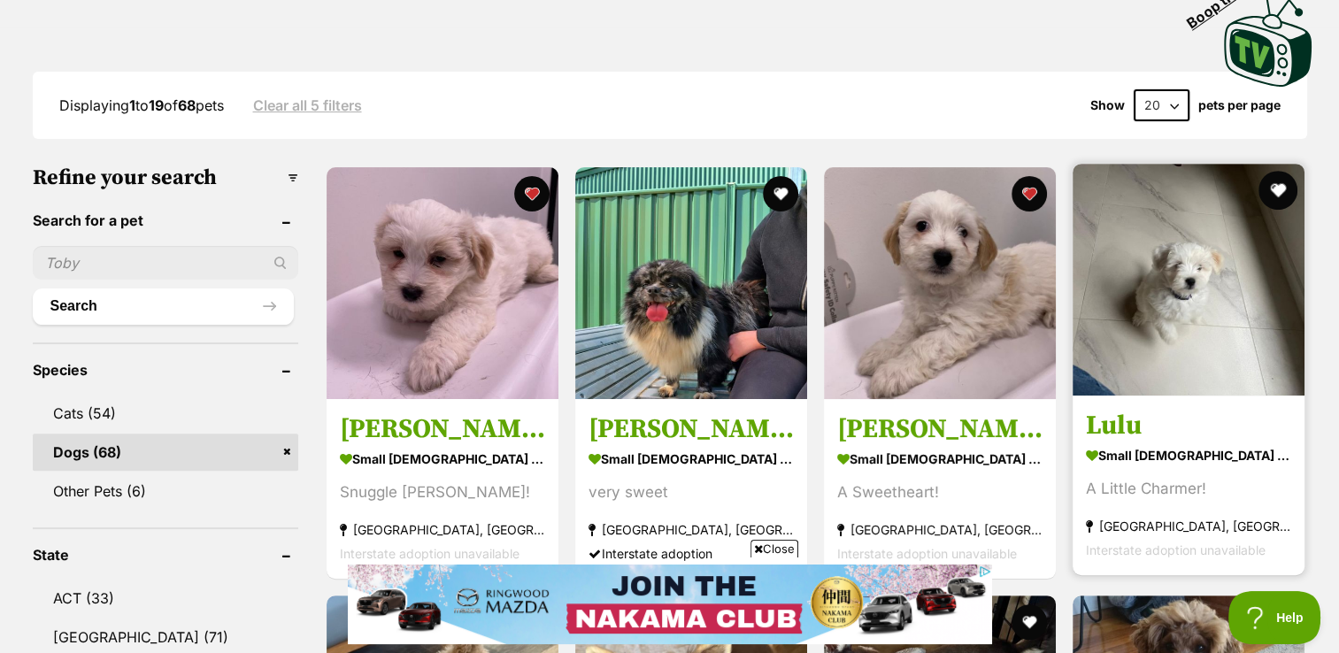
click at [1282, 174] on button "favourite" at bounding box center [1279, 190] width 39 height 39
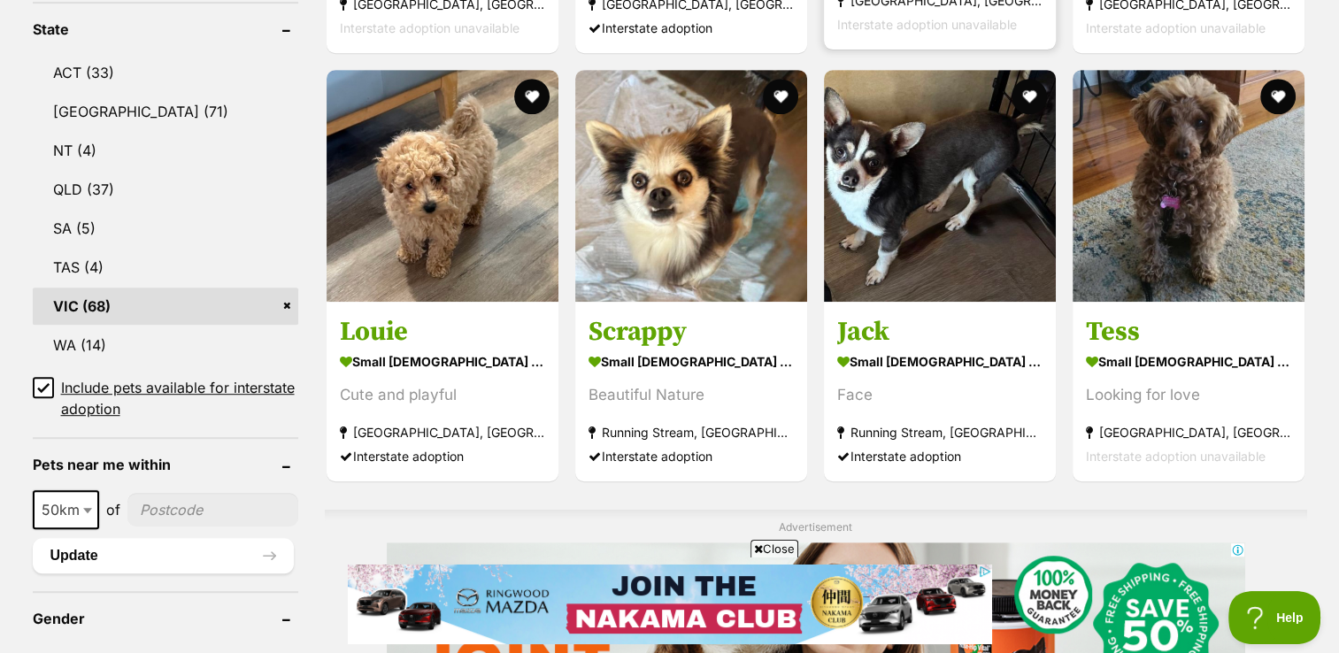
scroll to position [935, 0]
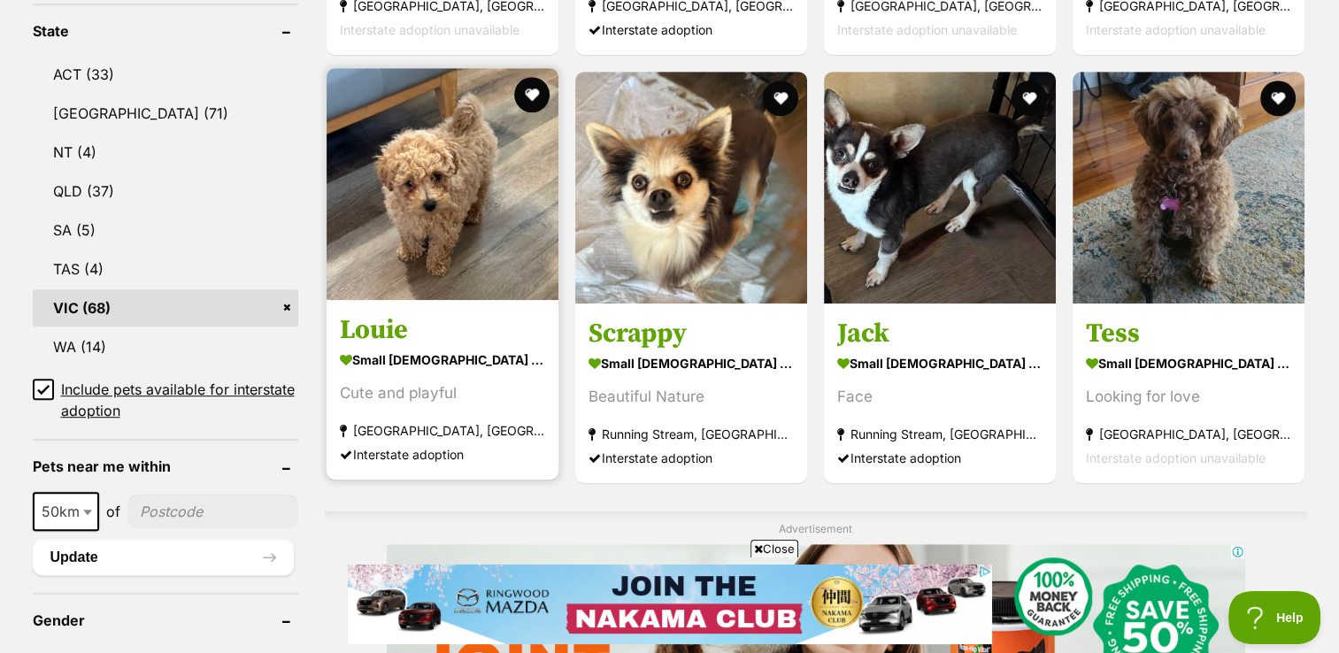
click at [400, 377] on section "small [DEMOGRAPHIC_DATA] Dog Cute and playful [GEOGRAPHIC_DATA], [GEOGRAPHIC_DA…" at bounding box center [442, 407] width 205 height 120
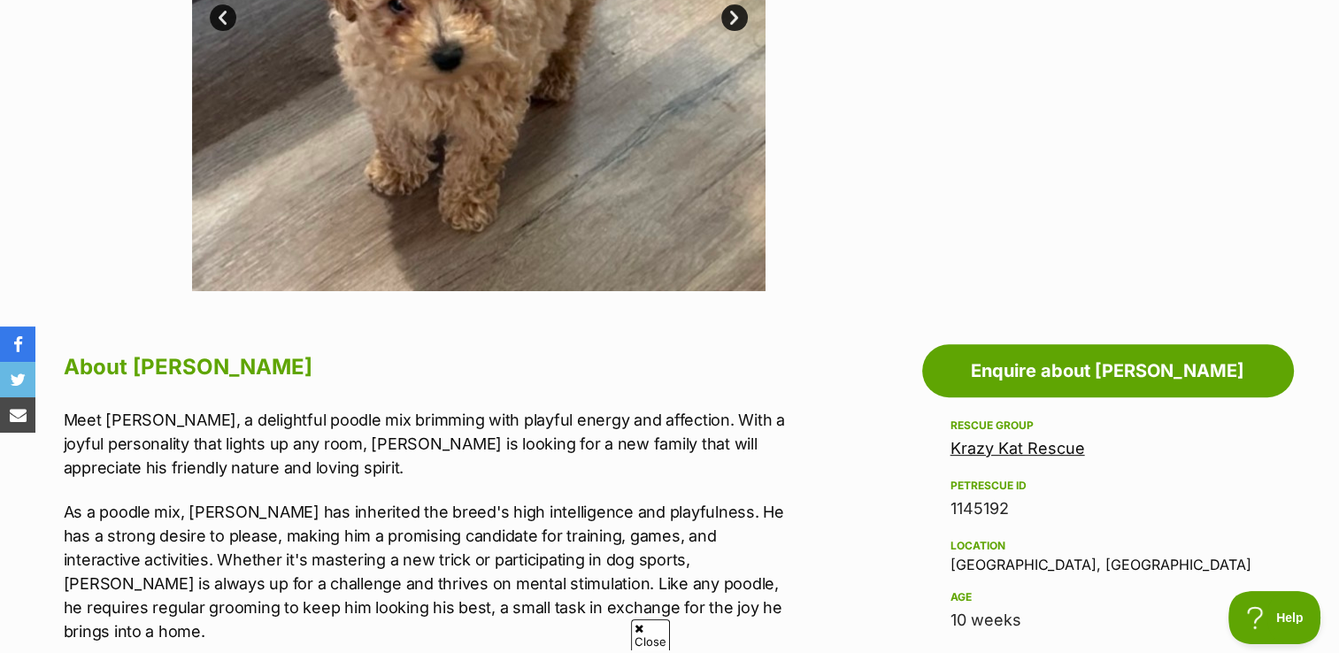
scroll to position [613, 0]
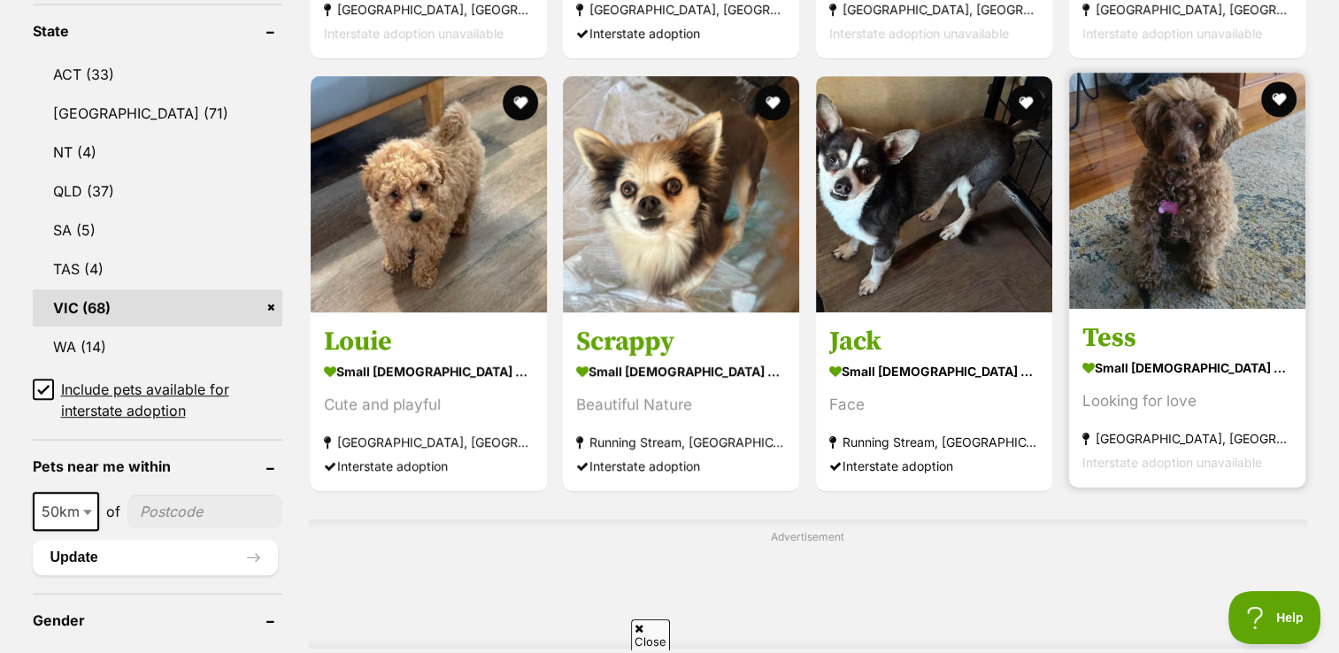
click at [1219, 257] on img at bounding box center [1187, 191] width 236 height 236
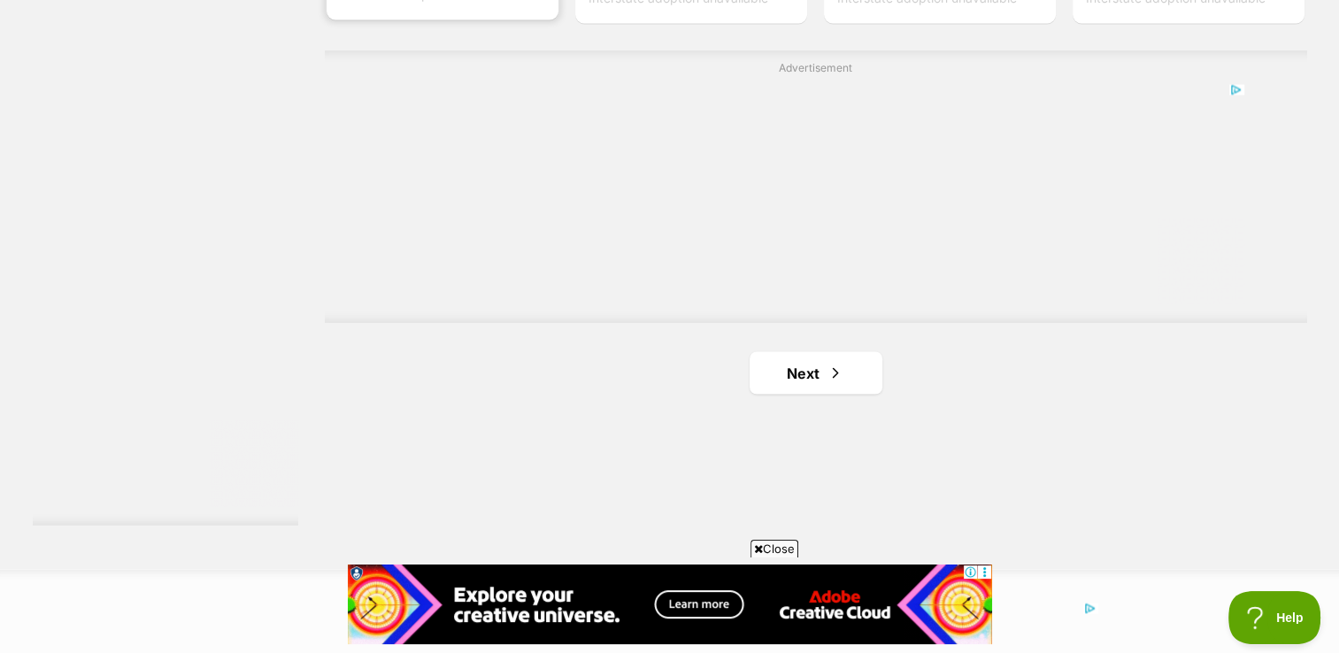
scroll to position [3450, 0]
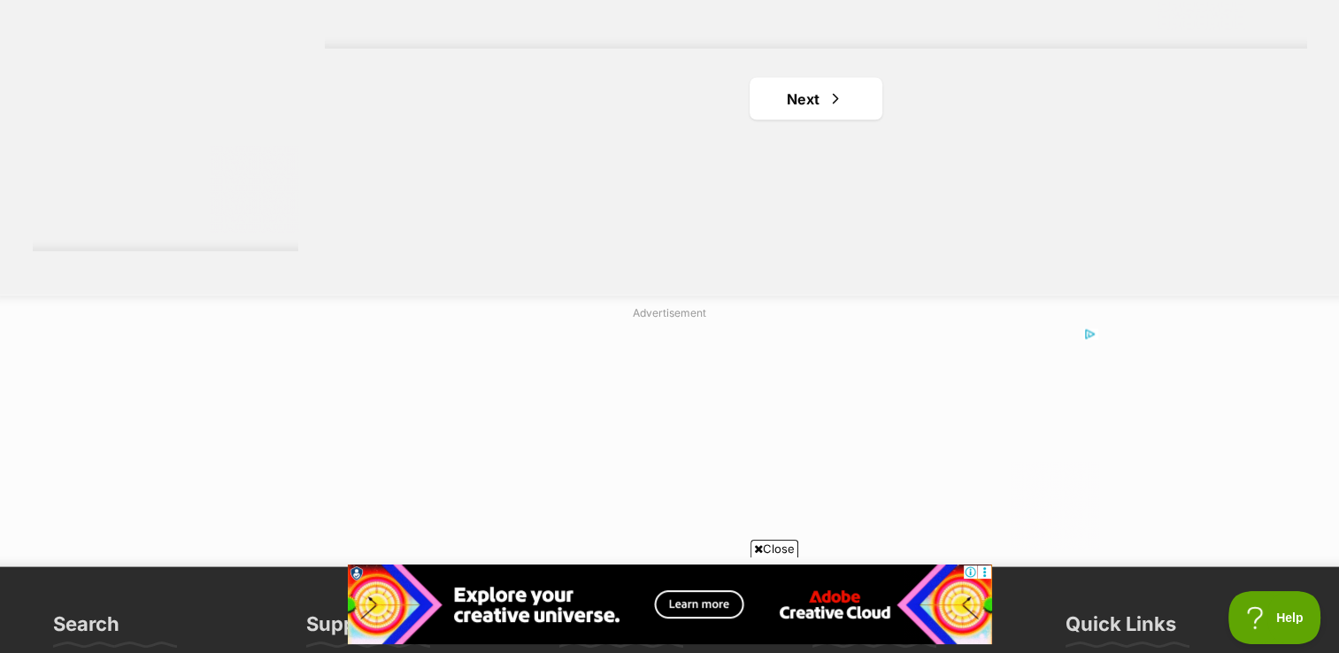
click at [833, 112] on link "Next" at bounding box center [816, 99] width 133 height 42
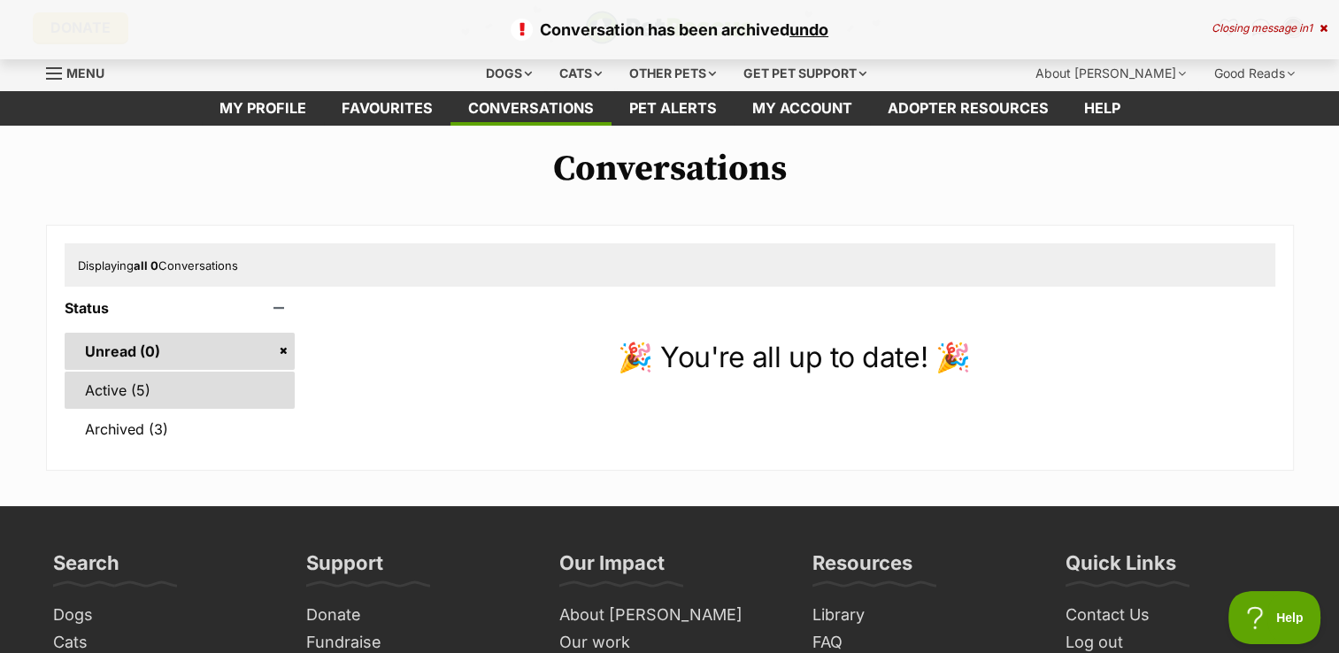
click at [205, 388] on link "Active (5)" at bounding box center [180, 390] width 231 height 37
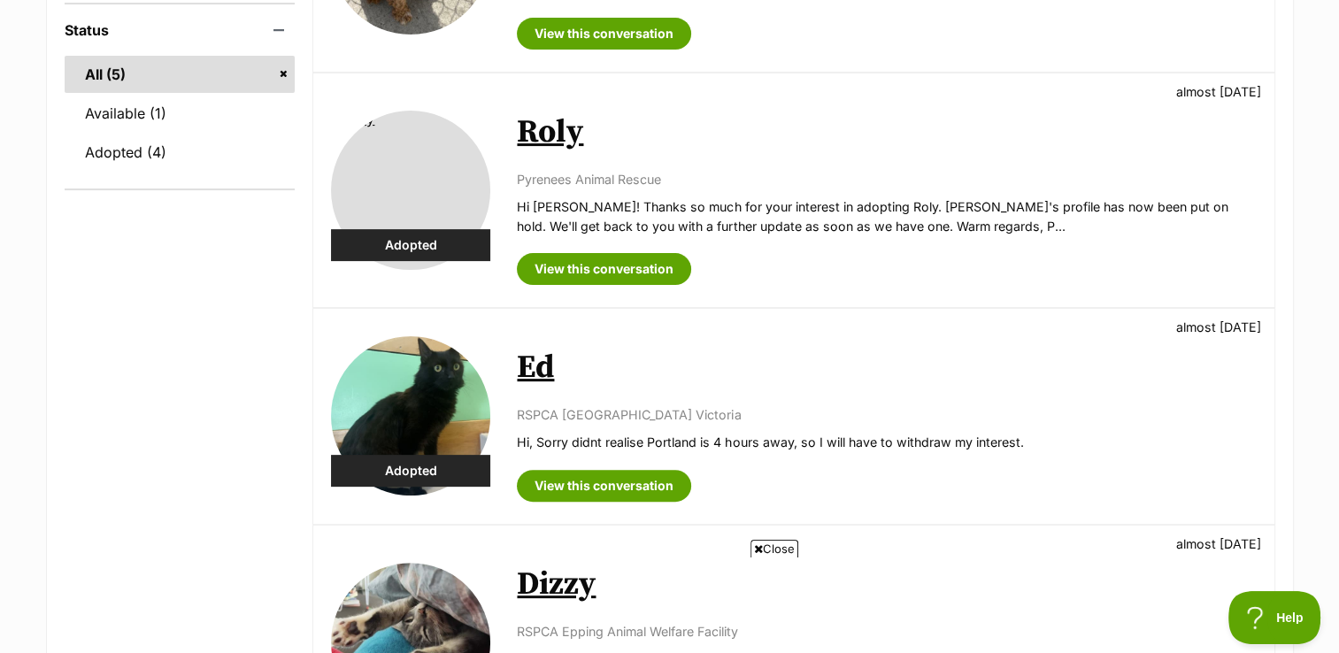
scroll to position [462, 0]
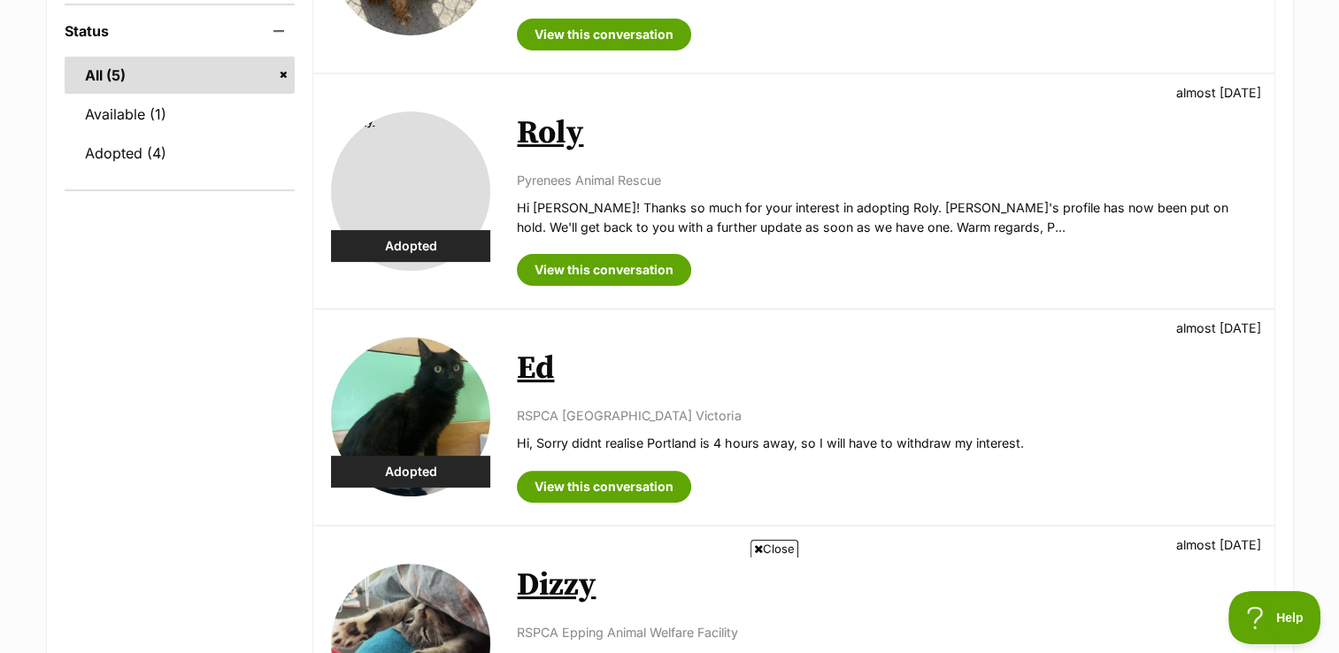
click at [1053, 165] on div "Roly almost [DATE] Pyrenees Animal Rescue Hi [PERSON_NAME]! Thanks so much for …" at bounding box center [886, 190] width 739 height 189
click at [563, 131] on link "Roly" at bounding box center [550, 133] width 66 height 40
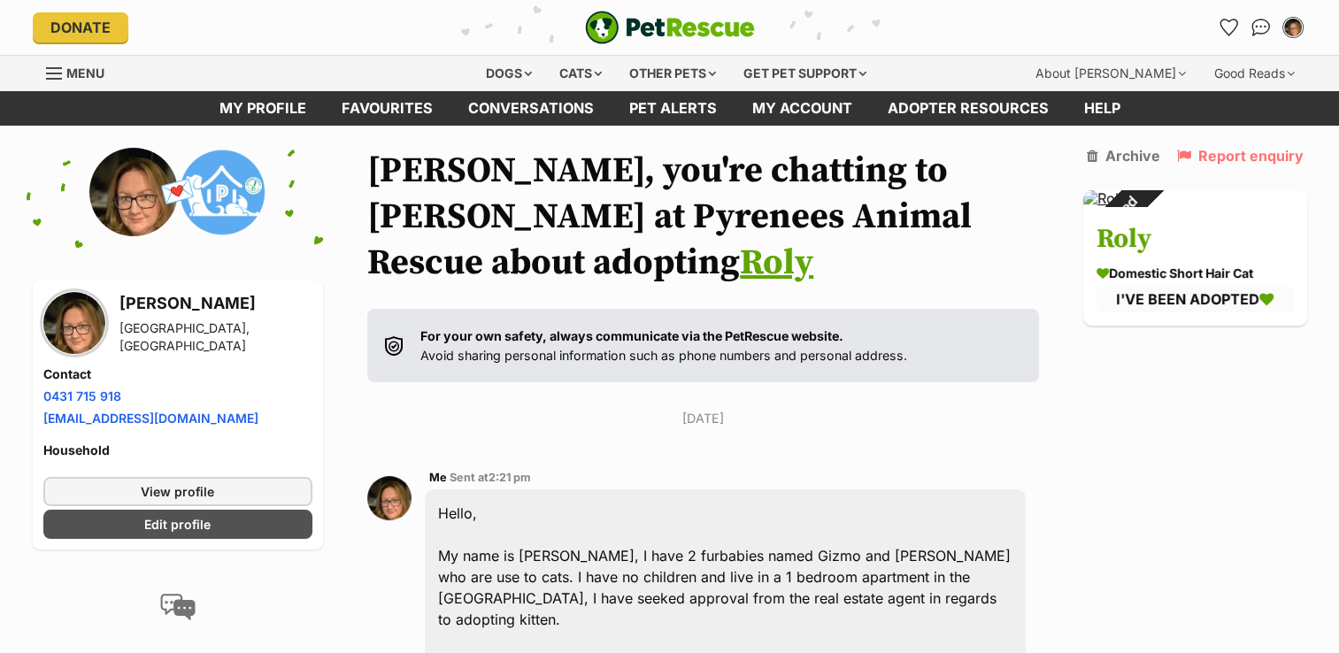
click at [1130, 172] on aside "Archive Report enquiry Adopted Roly Domestic Short Hair Cat I'VE BEEN ADOPTED" at bounding box center [1196, 237] width 224 height 178
click at [1129, 158] on link "Archive" at bounding box center [1123, 156] width 73 height 16
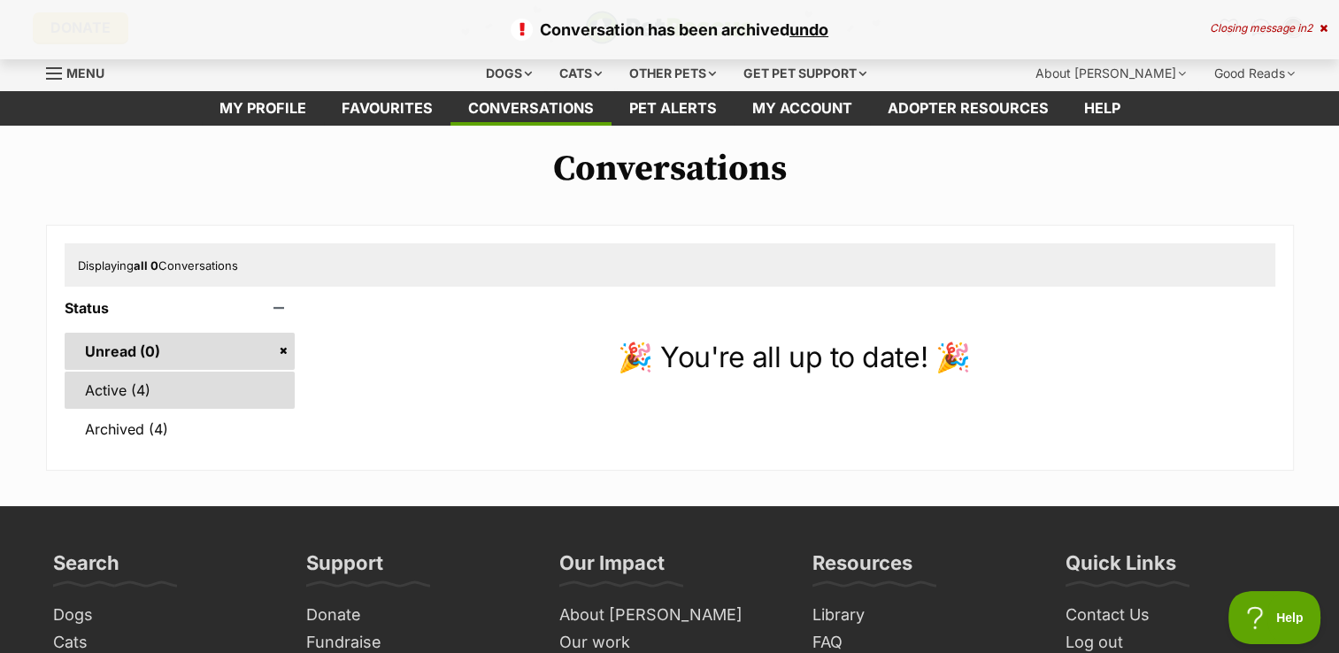
click at [131, 378] on link "Active (4)" at bounding box center [180, 390] width 231 height 37
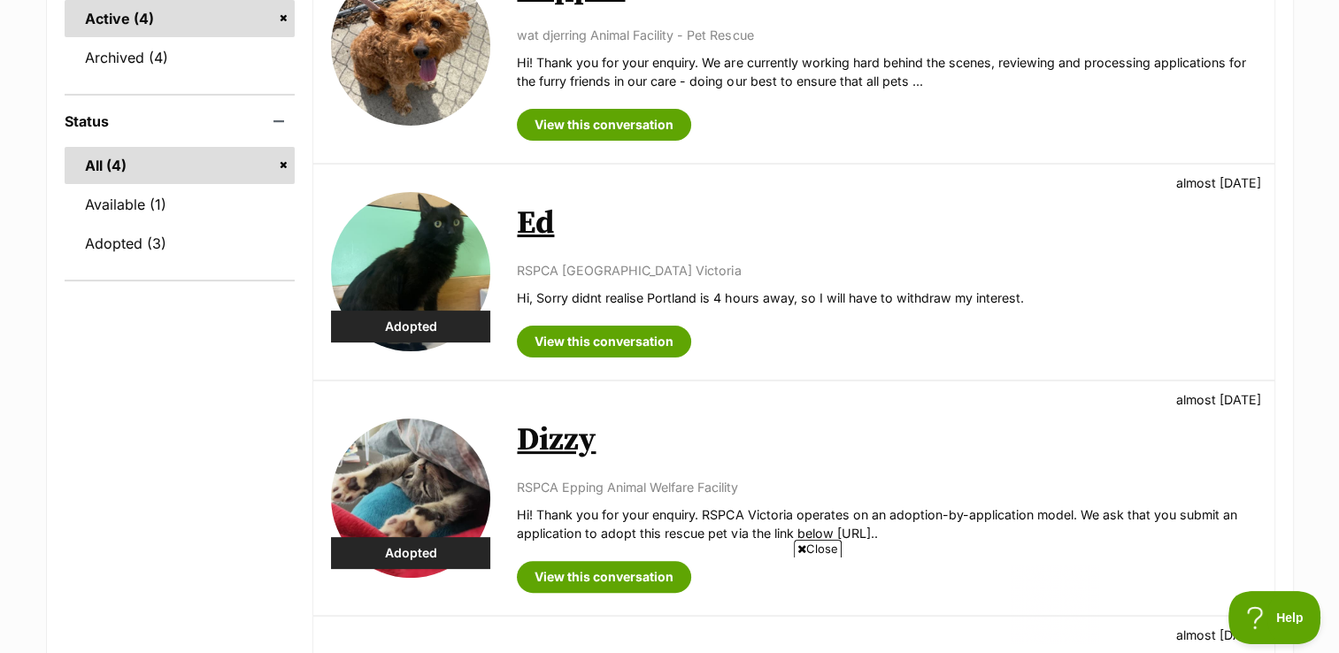
click at [891, 261] on p "RSPCA [GEOGRAPHIC_DATA] Victoria" at bounding box center [886, 270] width 739 height 19
click at [534, 228] on link "Ed" at bounding box center [535, 224] width 37 height 40
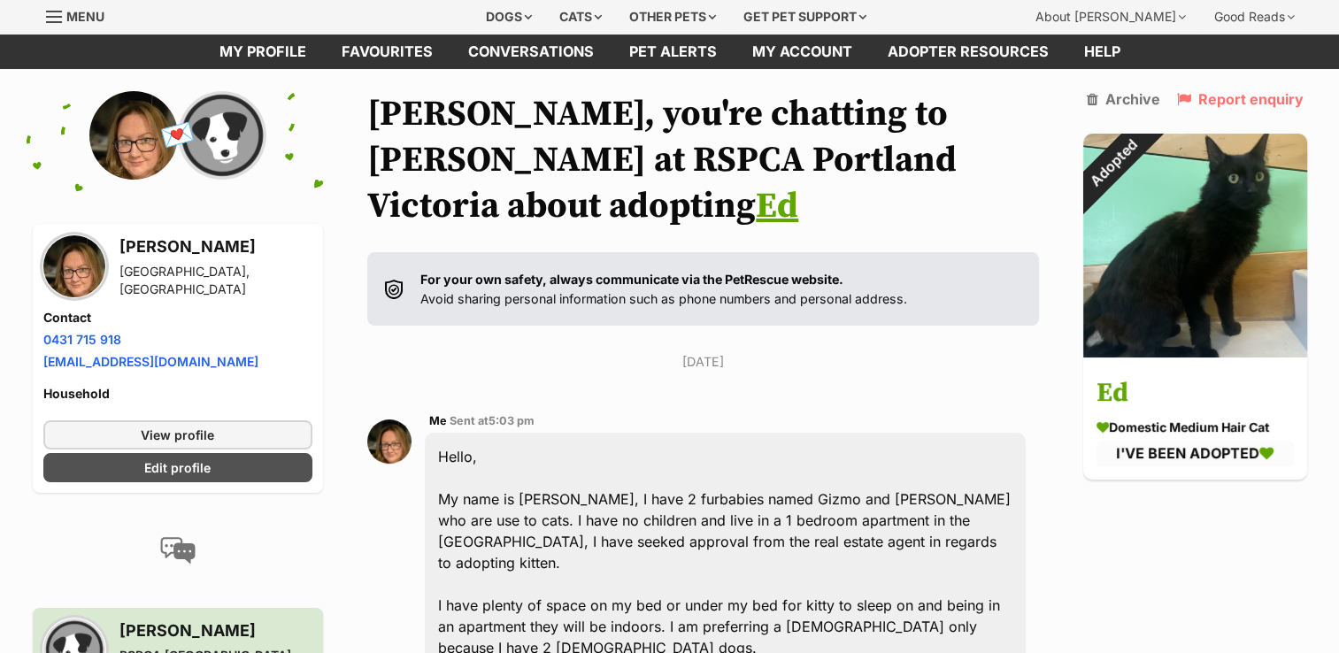
scroll to position [54, 0]
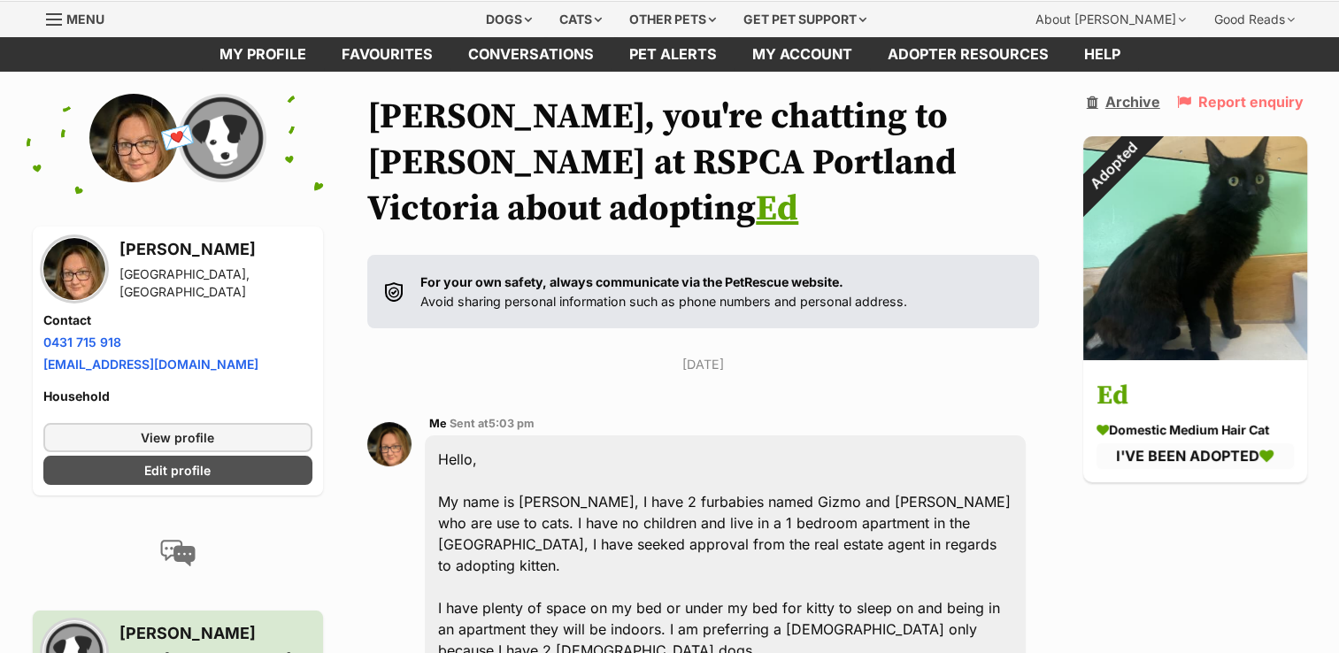
click at [1128, 102] on link "Archive" at bounding box center [1123, 102] width 73 height 16
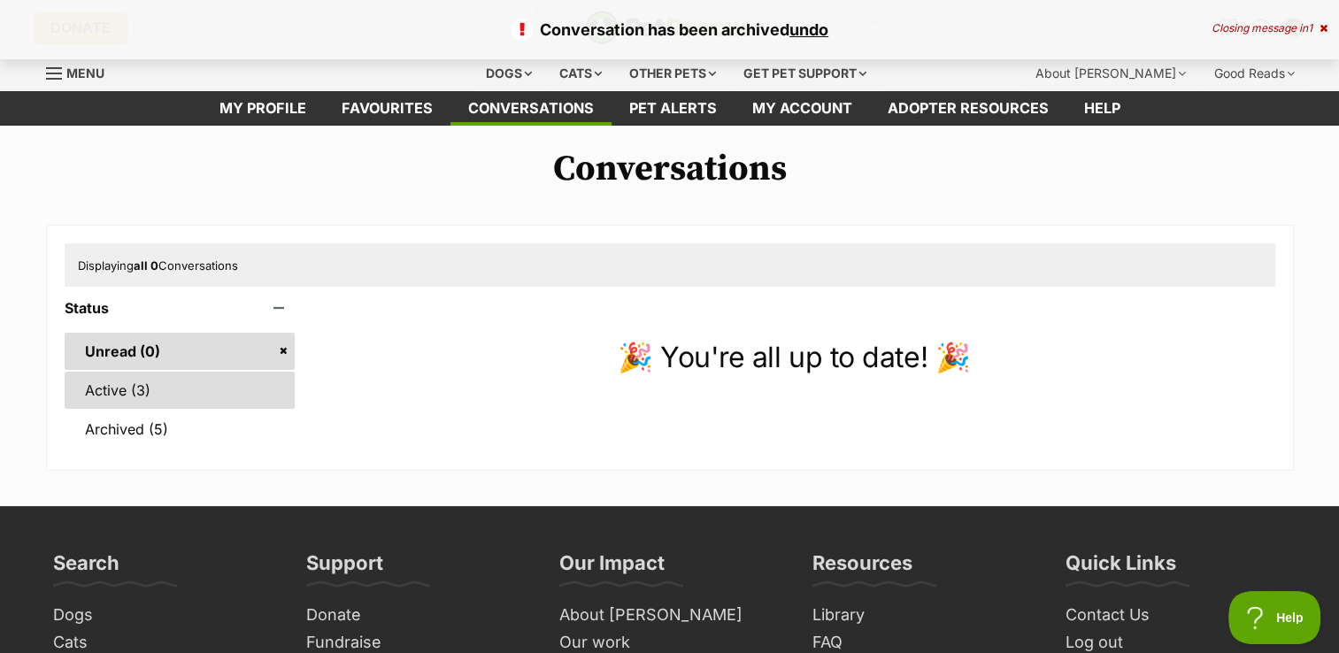
click at [125, 391] on link "Active (3)" at bounding box center [180, 390] width 231 height 37
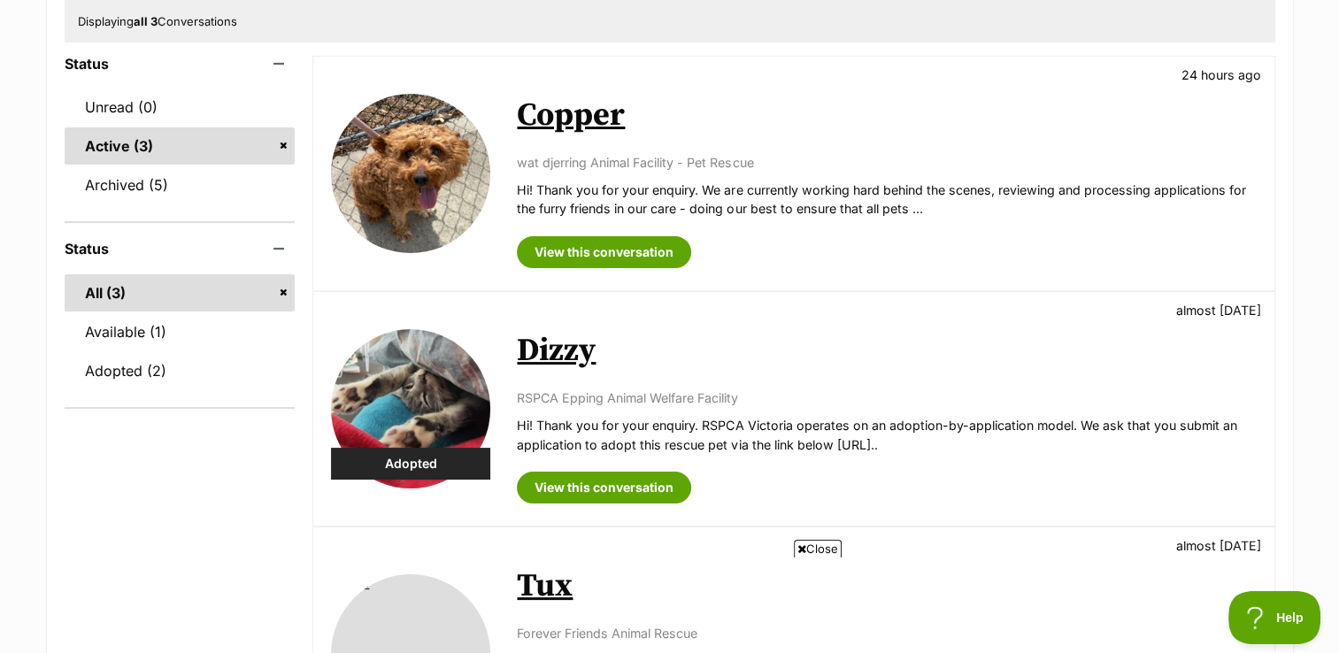
scroll to position [297, 0]
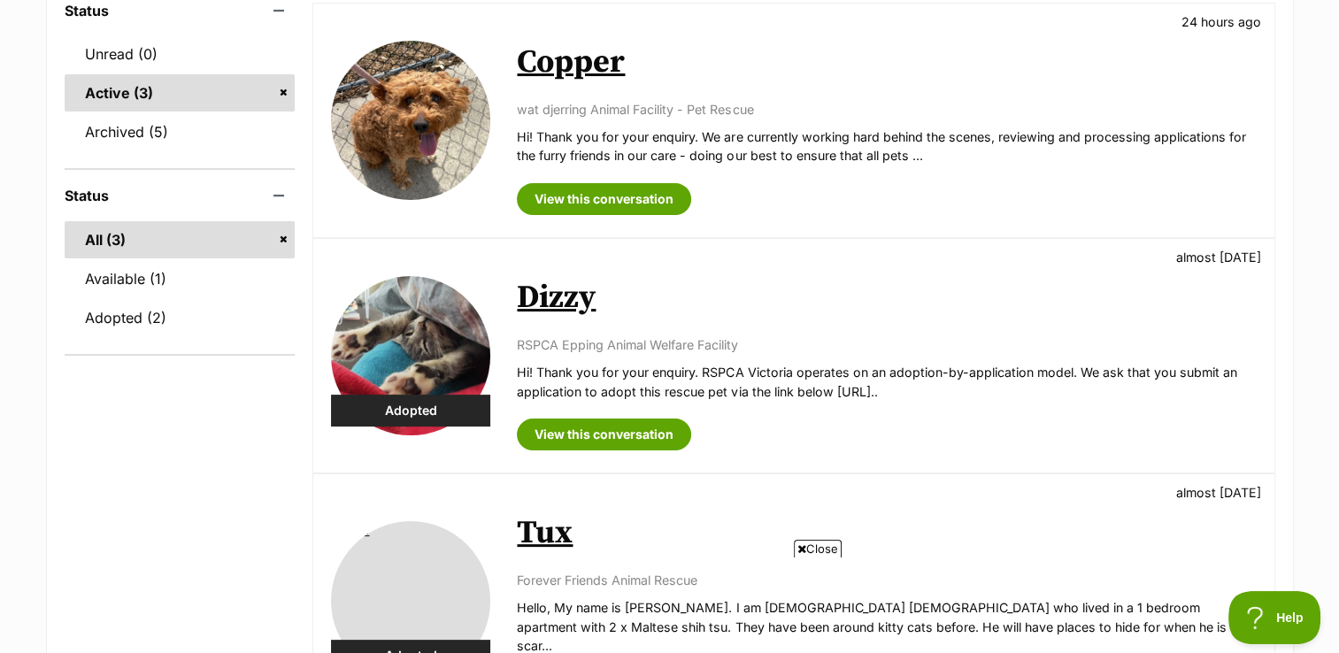
click at [577, 299] on link "Dizzy" at bounding box center [556, 298] width 79 height 40
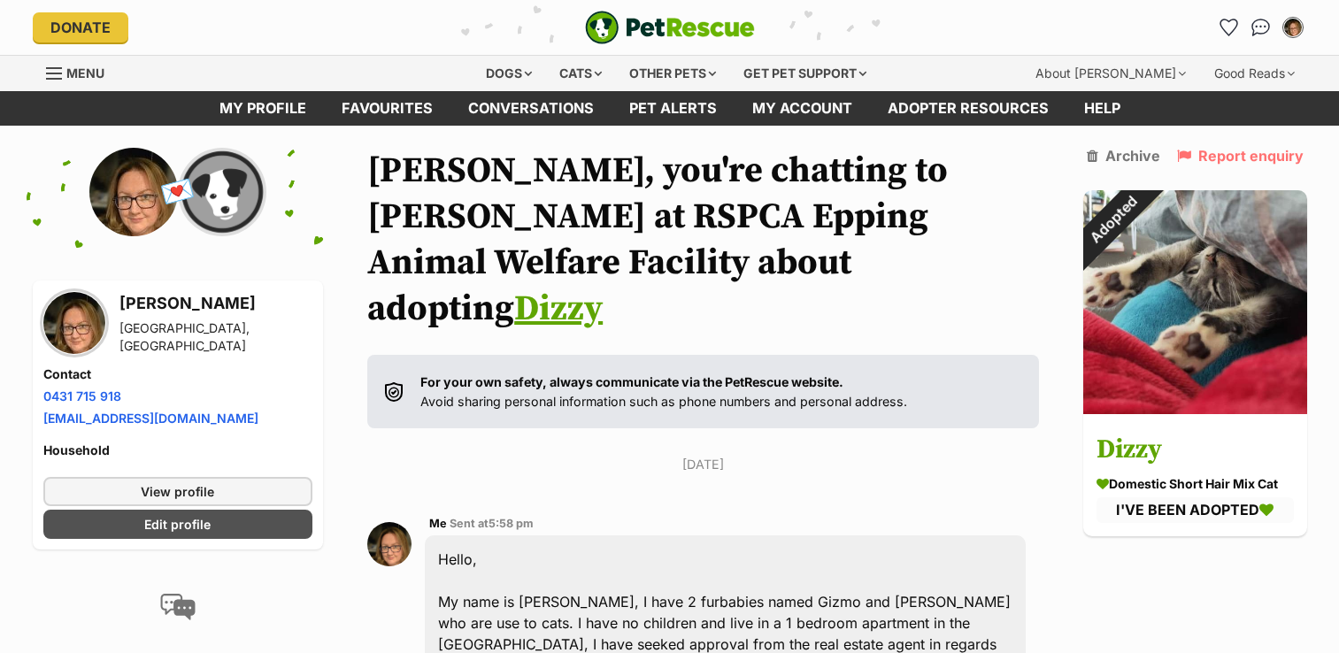
click at [1095, 166] on aside "Archive Report enquiry Adopted Dizzy Domestic Short Hair Mix Cat I'VE BEEN ADOP…" at bounding box center [1196, 342] width 224 height 389
click at [1124, 158] on link "Archive" at bounding box center [1123, 156] width 73 height 16
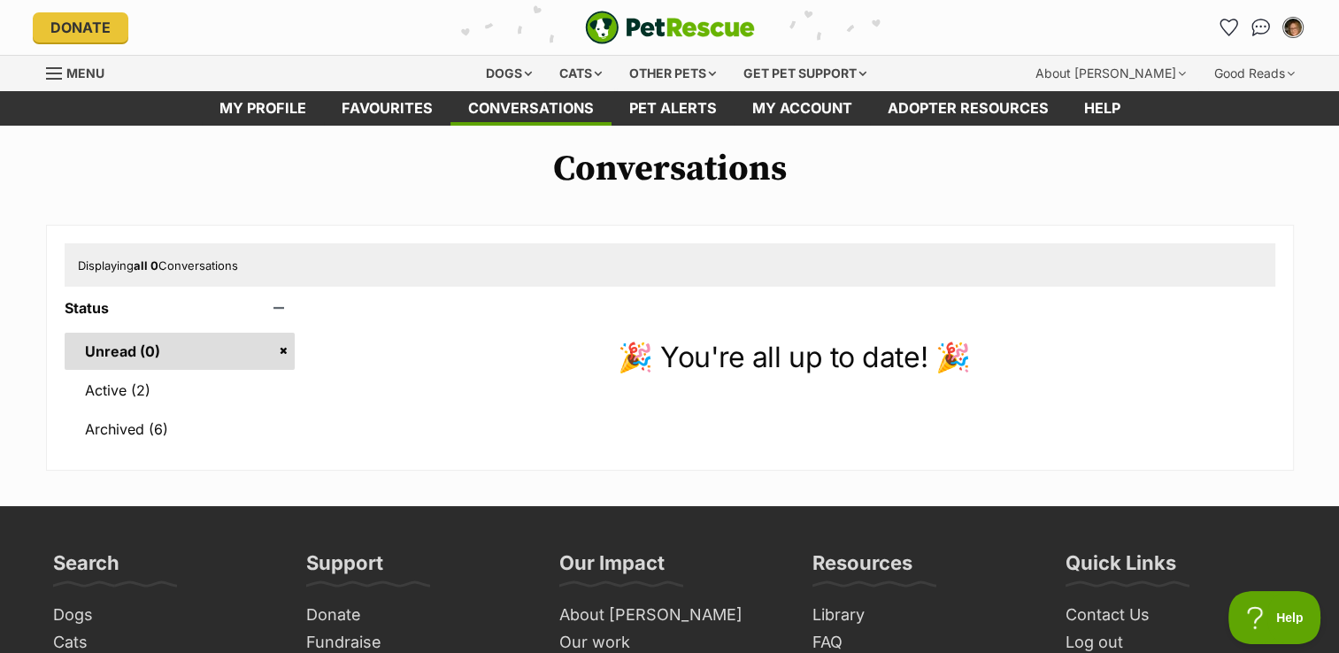
drag, startPoint x: 0, startPoint y: 0, endPoint x: 1124, endPoint y: 158, distance: 1135.2
click at [1124, 158] on h1 "Conversations" at bounding box center [669, 169] width 1339 height 41
click at [165, 400] on link "Active (2)" at bounding box center [180, 390] width 231 height 37
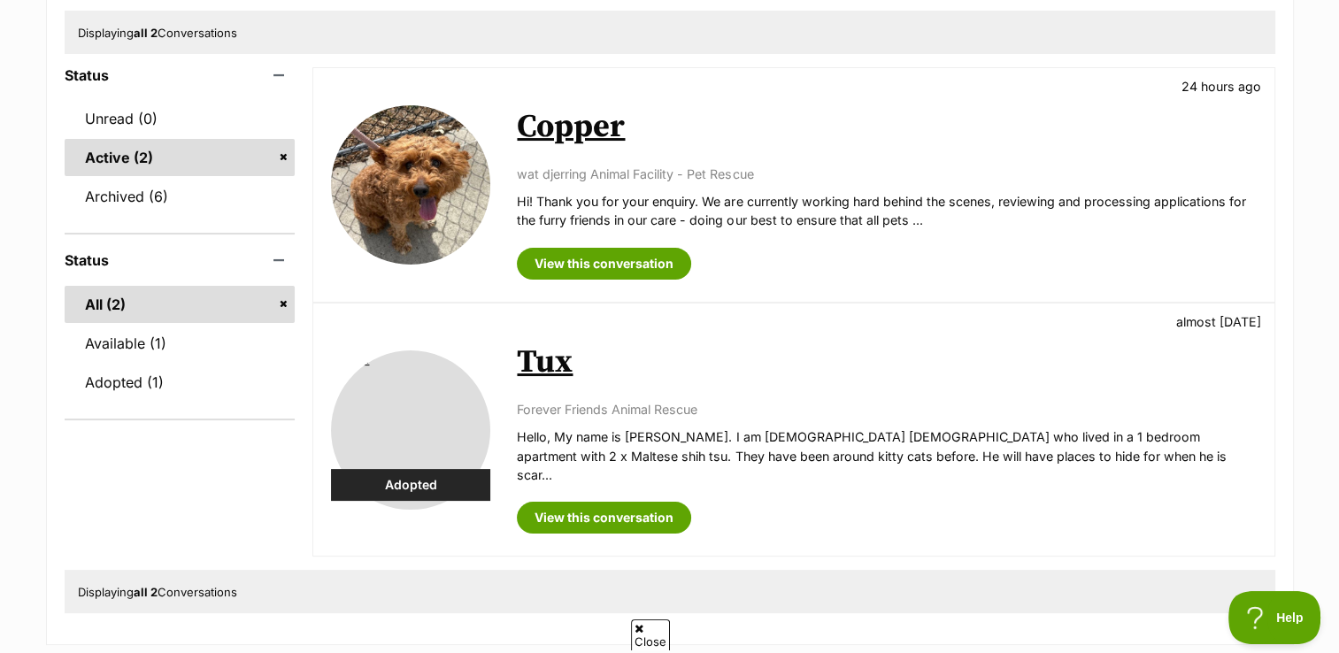
scroll to position [232, 0]
drag, startPoint x: 0, startPoint y: 0, endPoint x: 563, endPoint y: 370, distance: 673.7
click at [563, 370] on div "Adopted Tux almost [DATE] Forever Friends Animal Rescue Hello, My name is [PERS…" at bounding box center [793, 431] width 960 height 252
click at [563, 370] on link "Tux" at bounding box center [545, 363] width 56 height 40
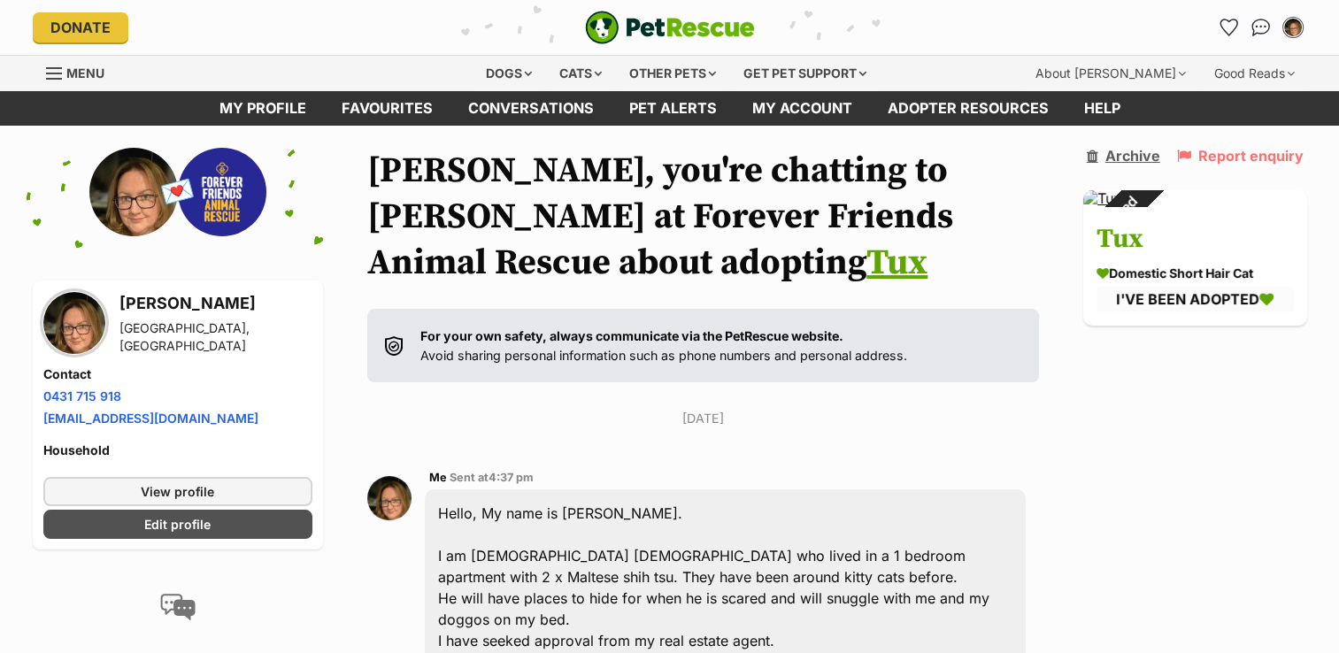
click at [1128, 159] on link "Archive" at bounding box center [1123, 156] width 73 height 16
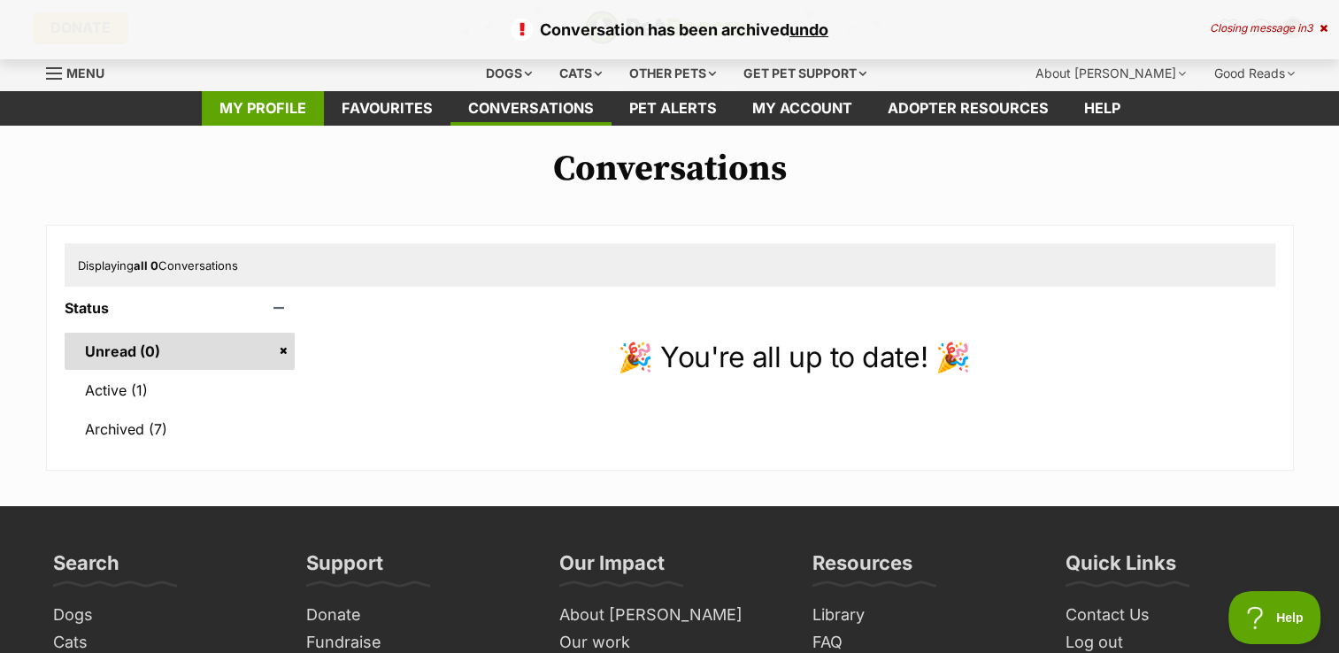
click at [298, 108] on link "My profile" at bounding box center [263, 108] width 122 height 35
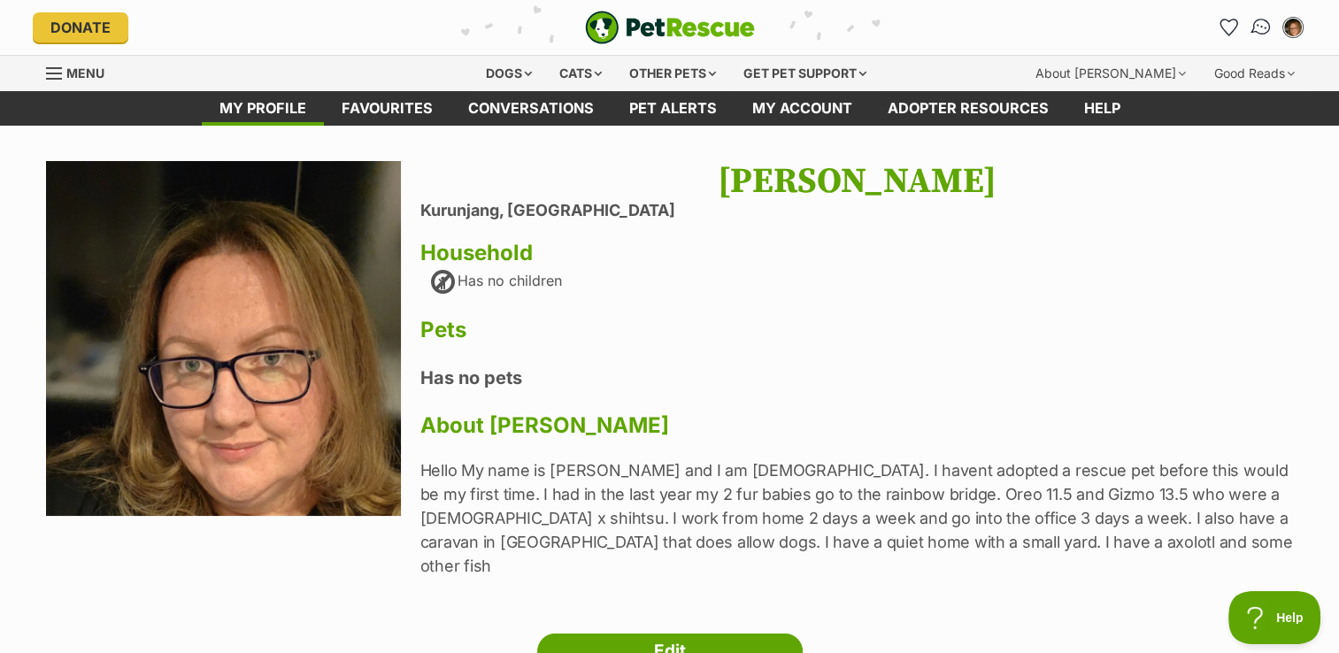
click at [1267, 29] on img "Conversations" at bounding box center [1261, 27] width 24 height 23
